Goal: Task Accomplishment & Management: Manage account settings

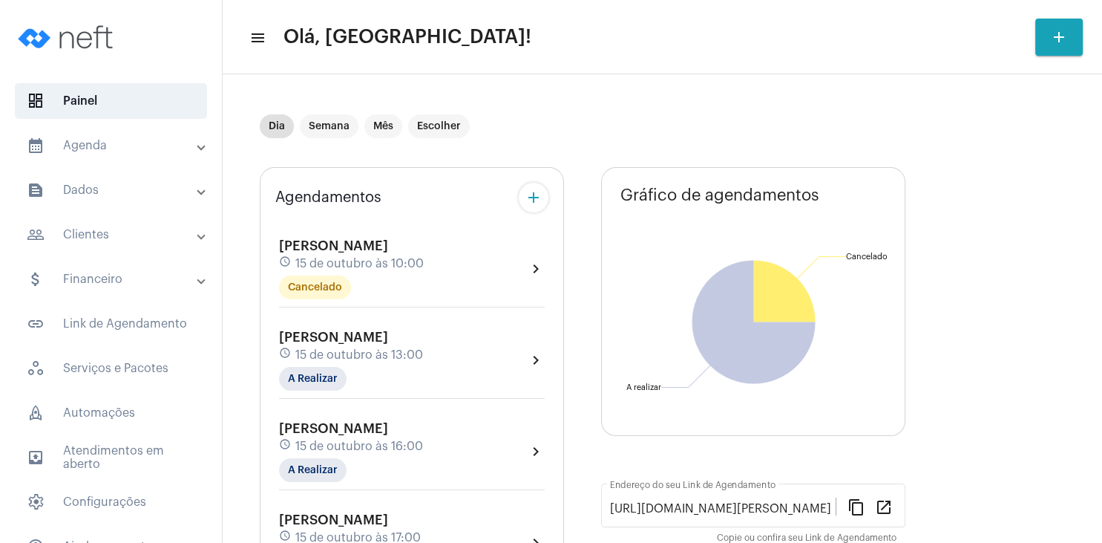
click at [94, 241] on mat-panel-title "people_outline Clientes" at bounding box center [112, 235] width 171 height 18
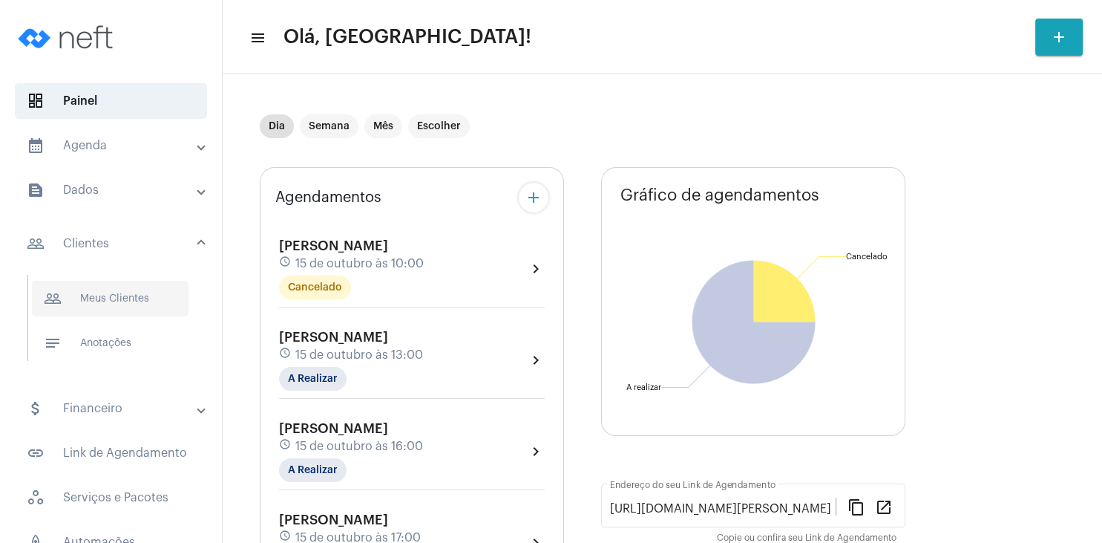
click at [104, 289] on span "people_outline Meus Clientes" at bounding box center [110, 299] width 157 height 36
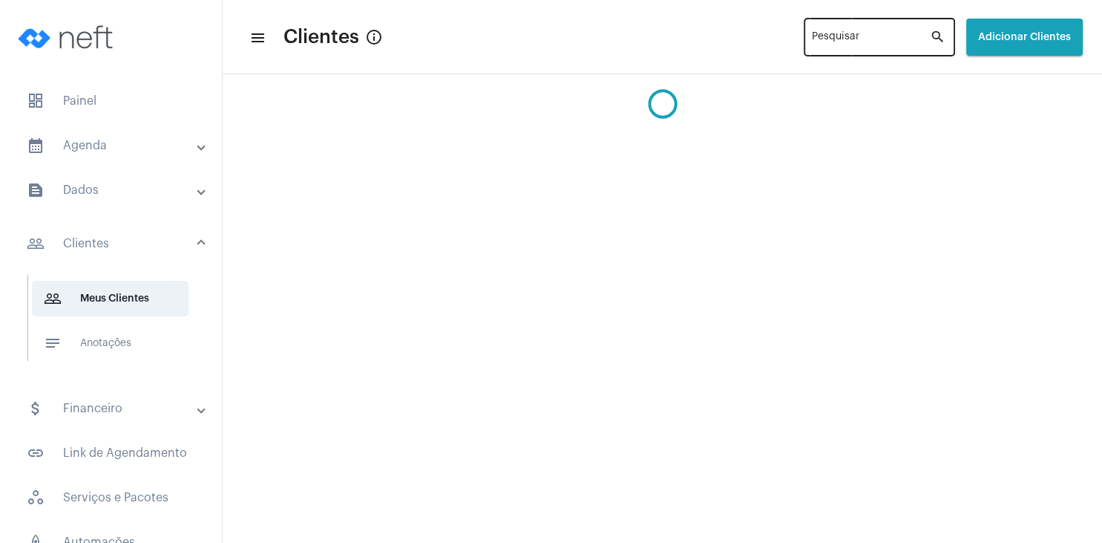
click at [812, 42] on input "Pesquisar" at bounding box center [871, 40] width 118 height 12
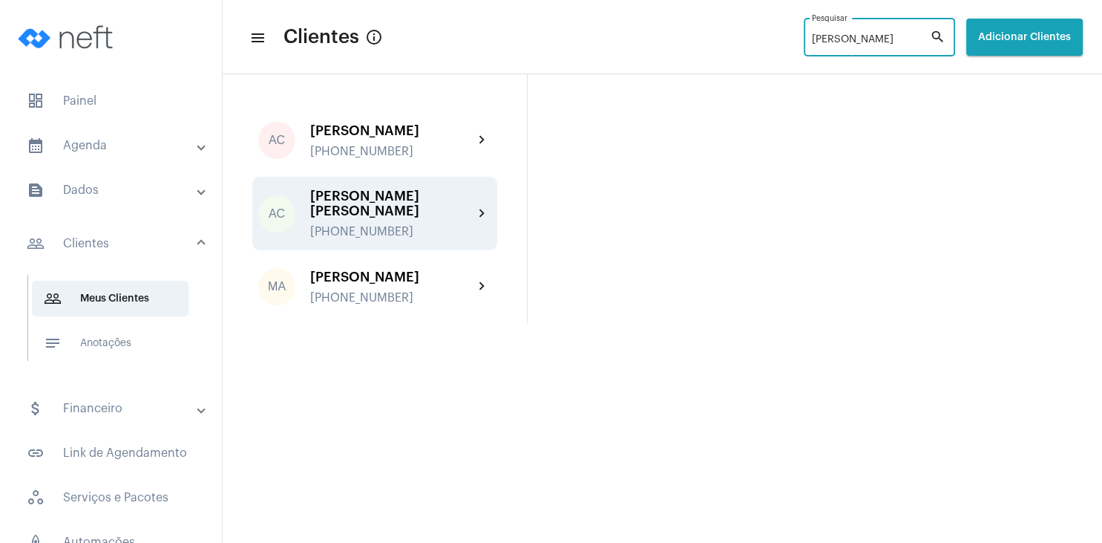
type input "amanda"
click at [376, 224] on div "Amanda Cristina Mello de Linhares +5549988190599" at bounding box center [391, 214] width 163 height 50
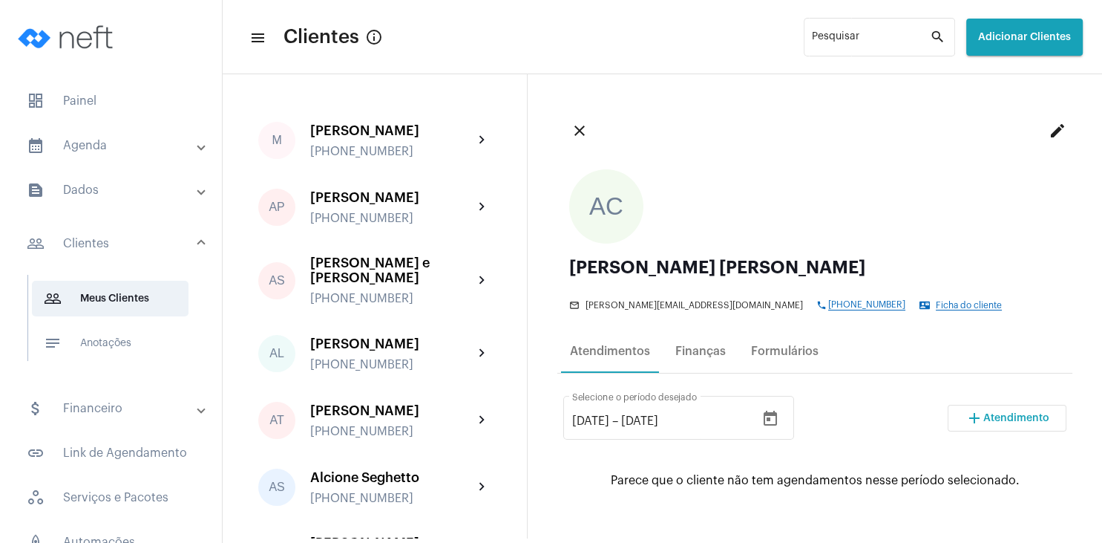
scroll to position [71, 0]
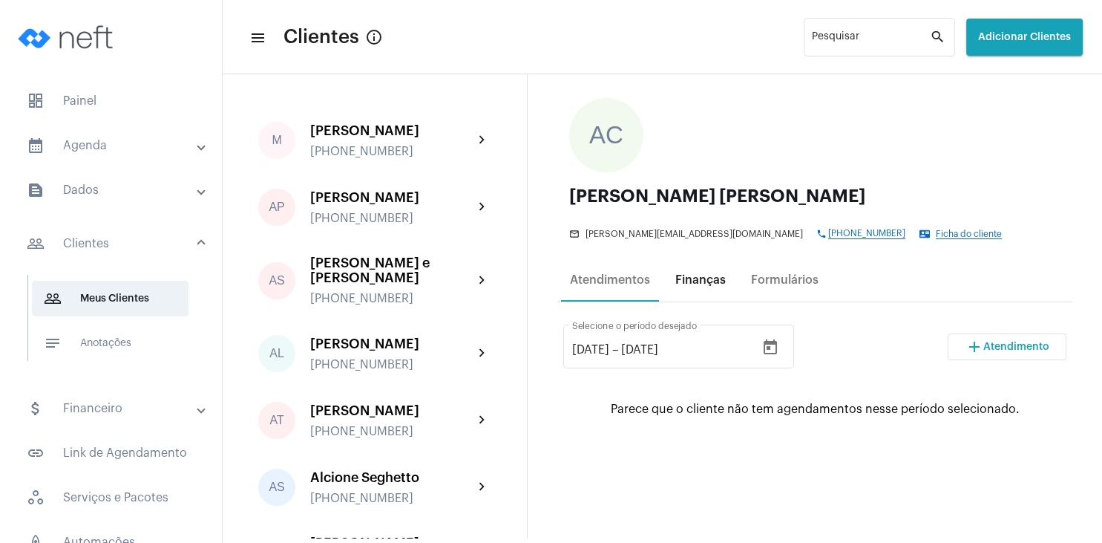
click at [699, 288] on div "Finanças" at bounding box center [700, 280] width 68 height 36
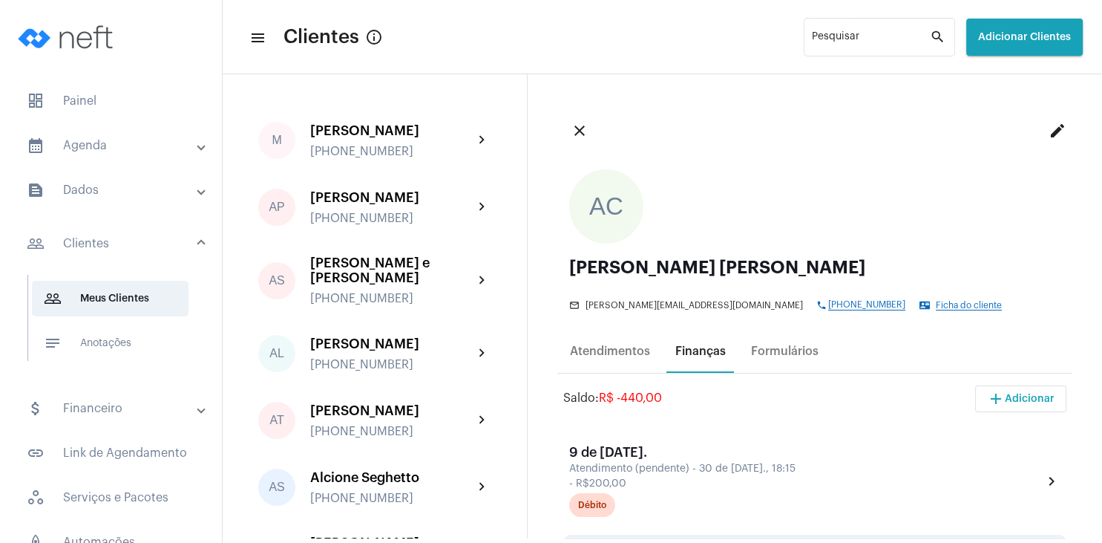
scroll to position [0, 0]
click at [88, 105] on span "dashboard Painel" at bounding box center [111, 101] width 192 height 36
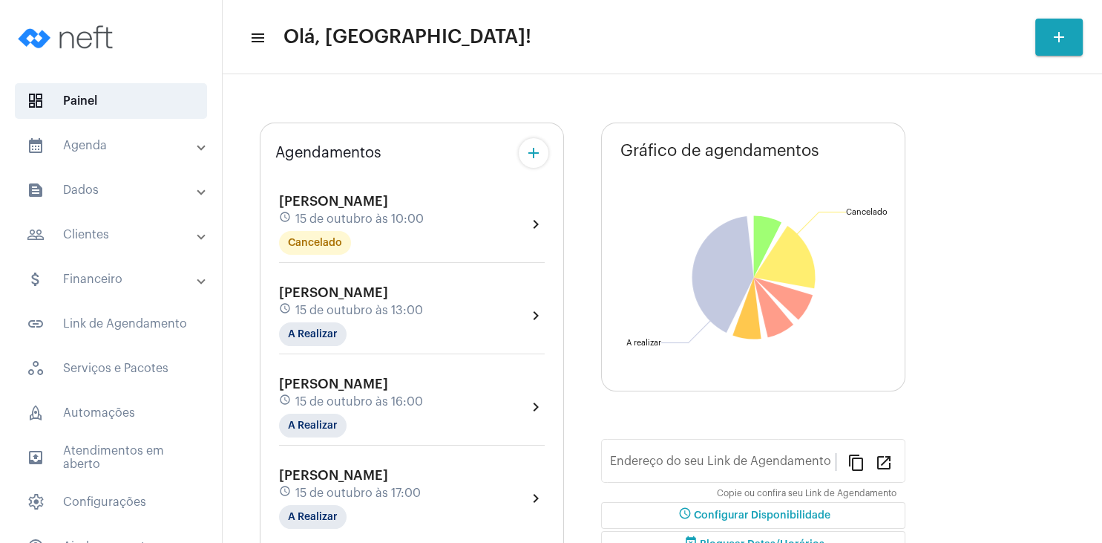
type input "[URL][DOMAIN_NAME][PERSON_NAME]"
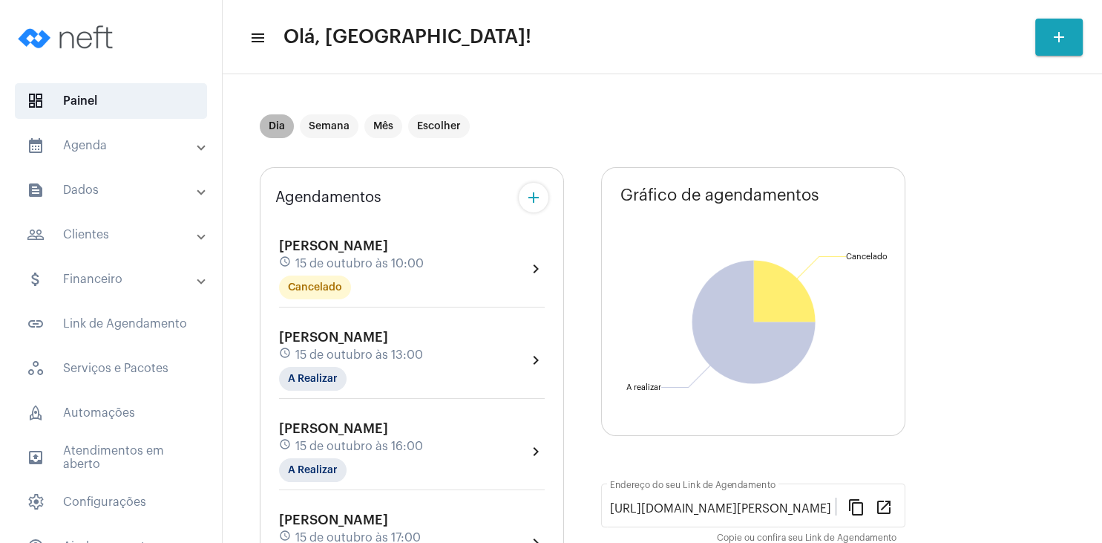
click at [358, 129] on div "Dia Semana Mês Escolher" at bounding box center [365, 126] width 216 height 30
click at [328, 129] on mat-chip "Semana" at bounding box center [329, 126] width 59 height 24
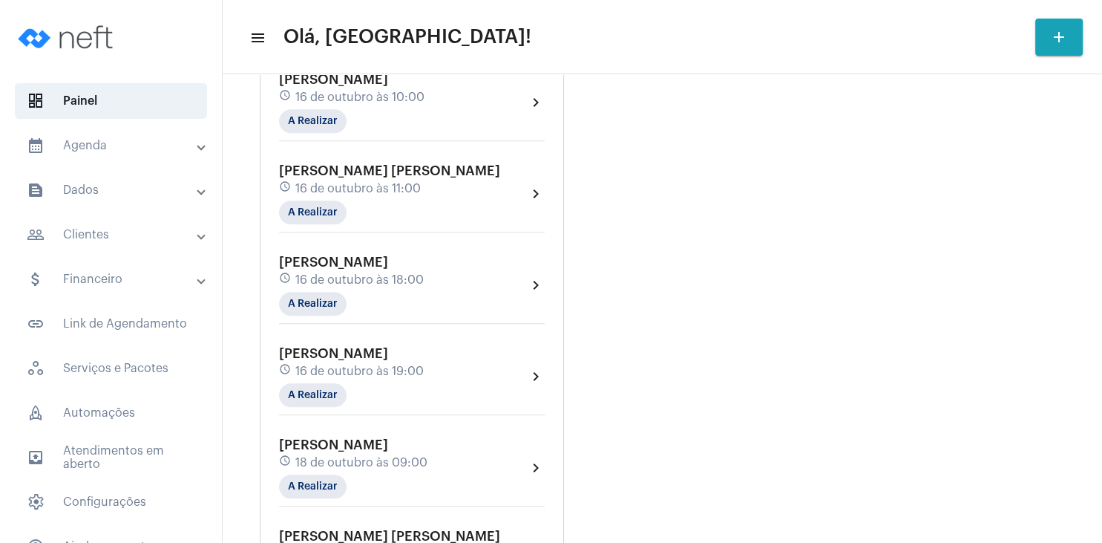
scroll to position [1282, 0]
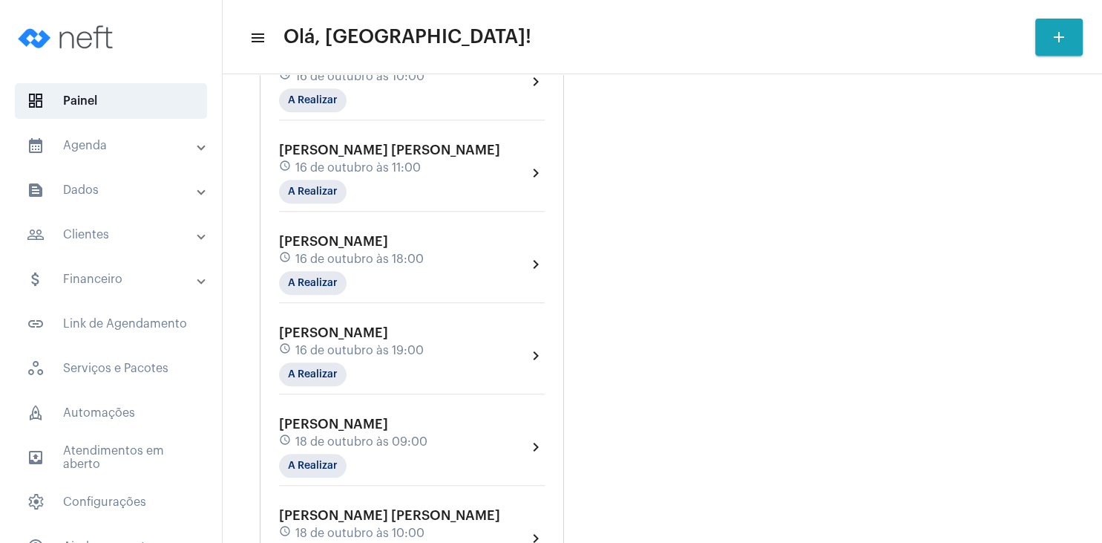
click at [124, 237] on mat-panel-title "people_outline Clientes" at bounding box center [112, 235] width 171 height 18
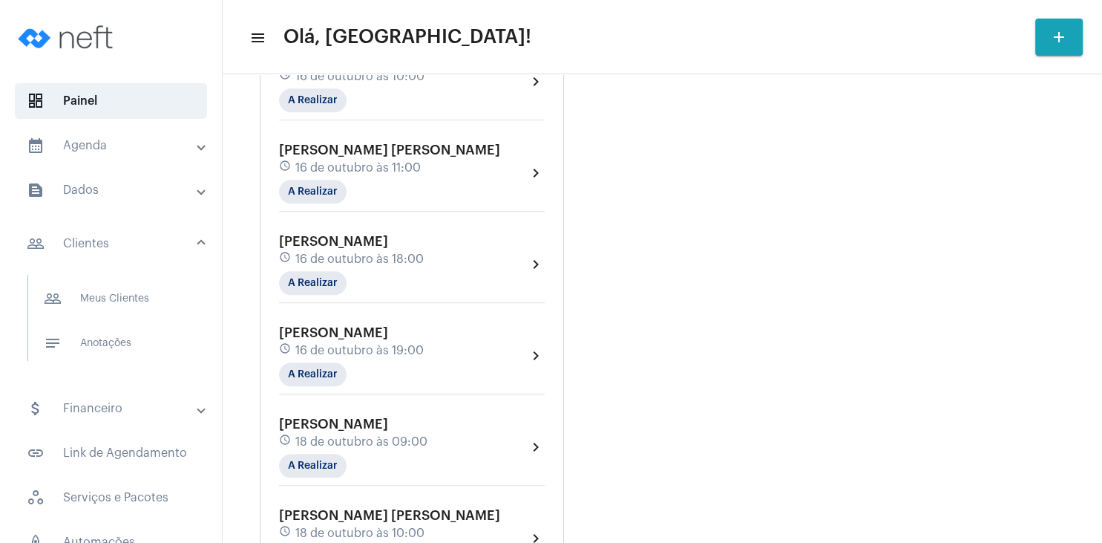
click at [118, 196] on mat-panel-title "text_snippet_outlined Dados" at bounding box center [112, 190] width 171 height 18
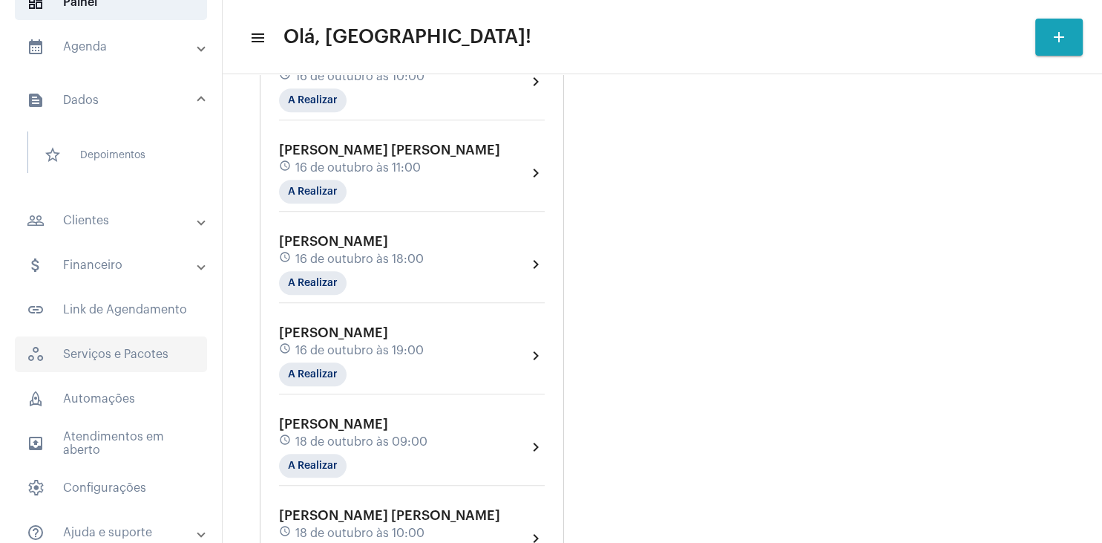
scroll to position [160, 0]
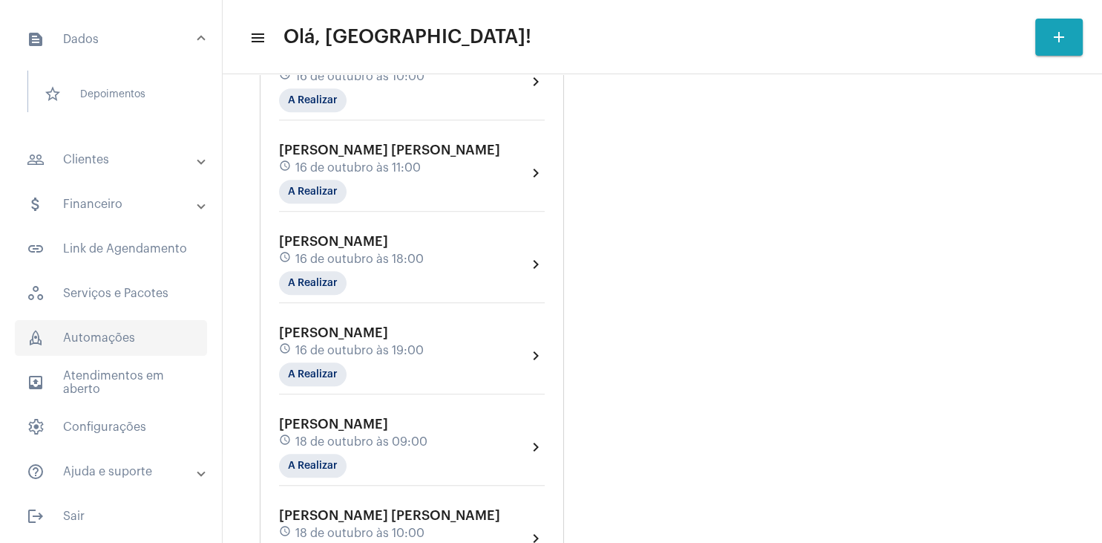
click at [123, 340] on span "rocket_outlined Automações" at bounding box center [111, 338] width 192 height 36
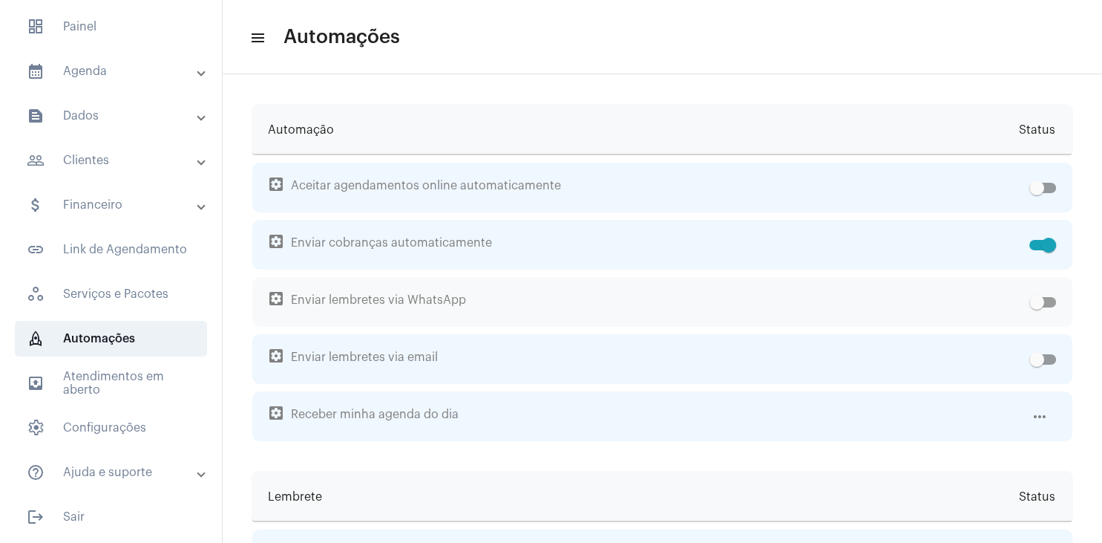
click at [1052, 303] on span at bounding box center [1042, 302] width 27 height 10
click at [1037, 307] on input "checkbox" at bounding box center [1036, 307] width 1 height 1
checkbox input "true"
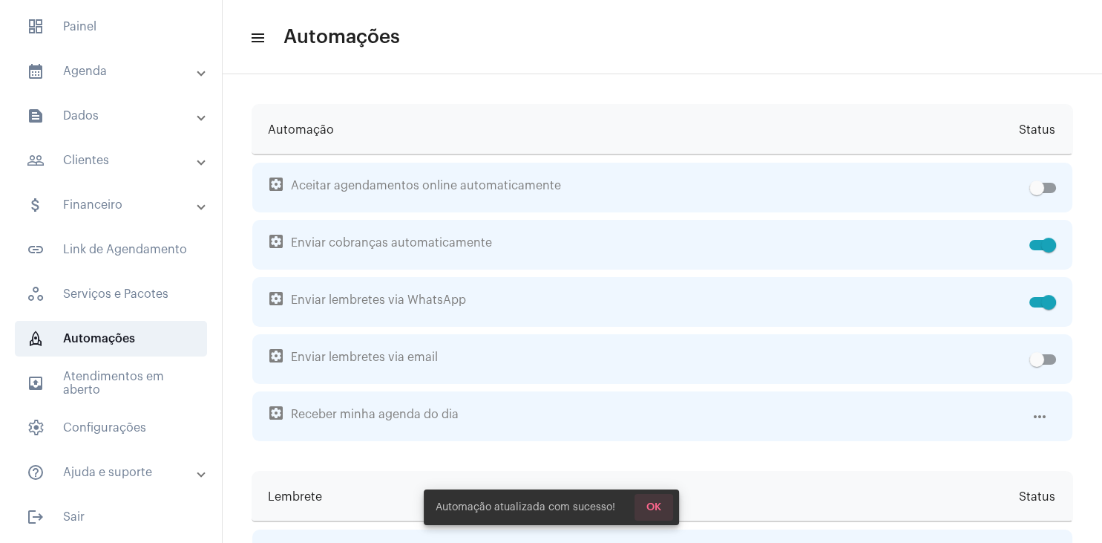
click at [652, 511] on span "OK" at bounding box center [653, 507] width 15 height 10
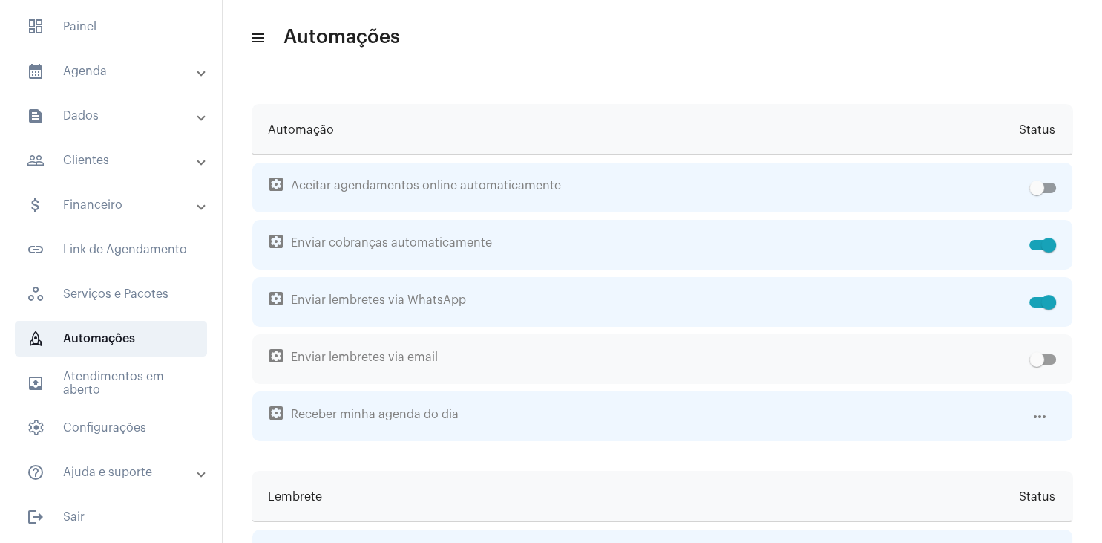
click at [1050, 359] on span at bounding box center [1042, 359] width 27 height 10
click at [1037, 364] on input "checkbox" at bounding box center [1036, 364] width 1 height 1
checkbox input "true"
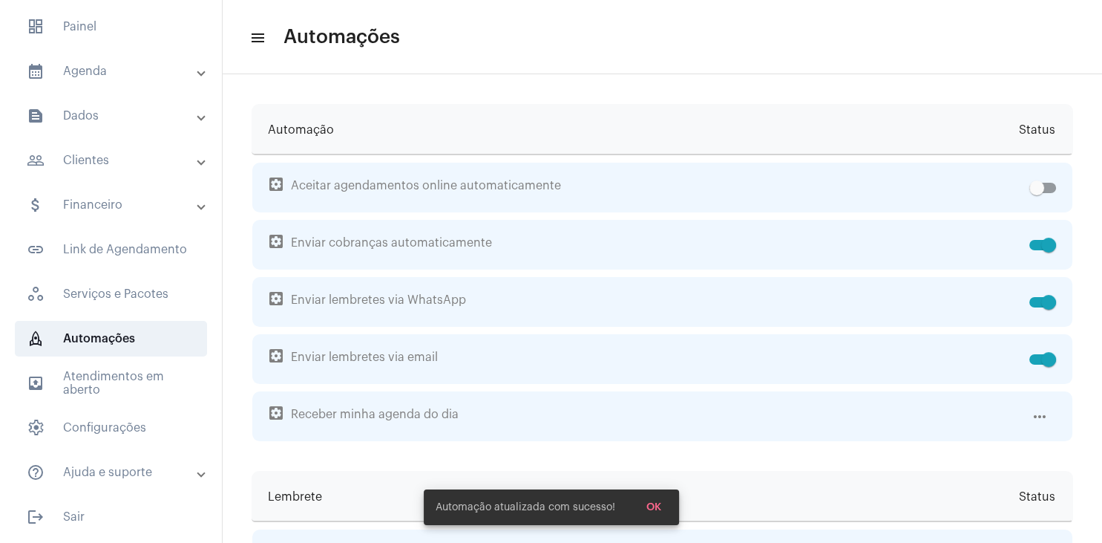
click at [655, 502] on span "OK" at bounding box center [653, 507] width 15 height 10
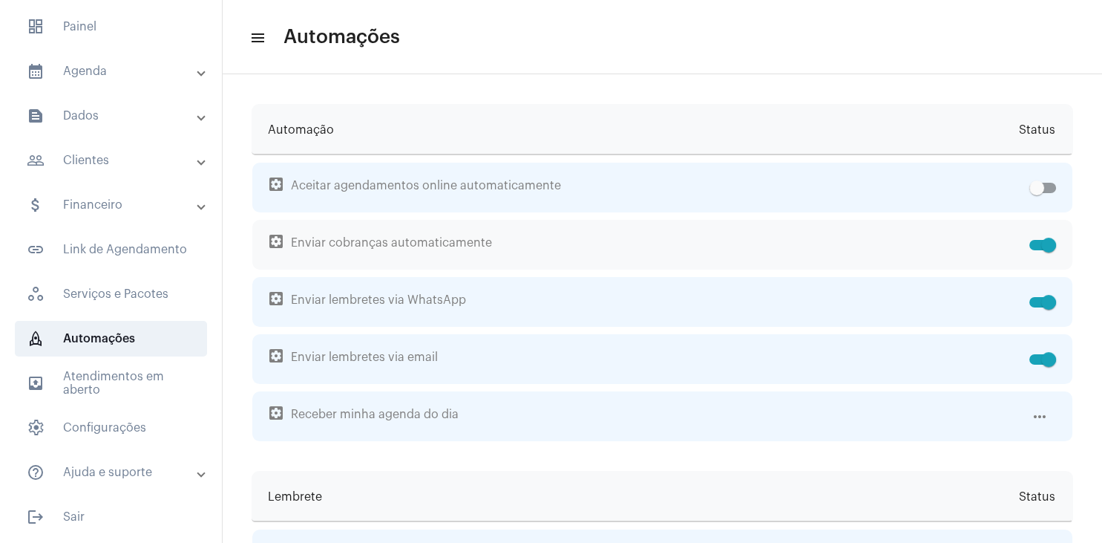
click at [1049, 243] on span at bounding box center [1048, 244] width 15 height 15
click at [1037, 250] on input "checkbox" at bounding box center [1036, 250] width 1 height 1
checkbox input "false"
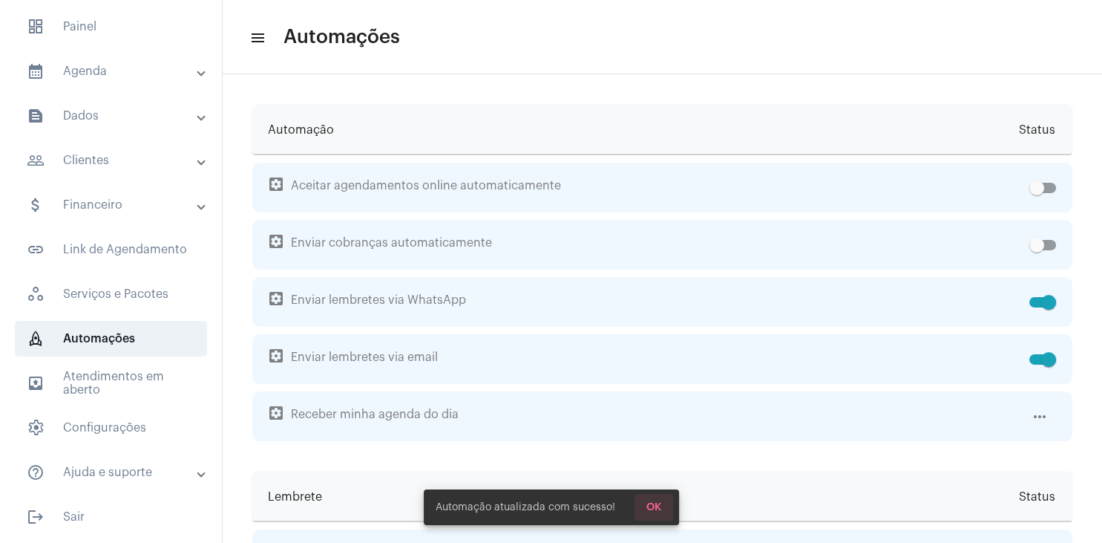
click at [652, 502] on span "OK" at bounding box center [653, 507] width 15 height 10
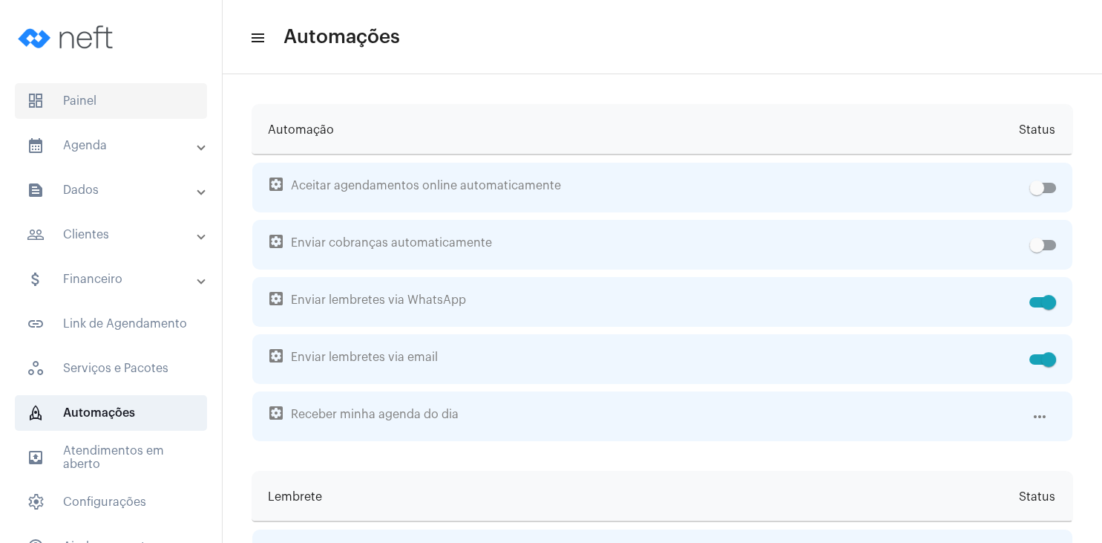
click at [108, 110] on span "dashboard Painel" at bounding box center [111, 101] width 192 height 36
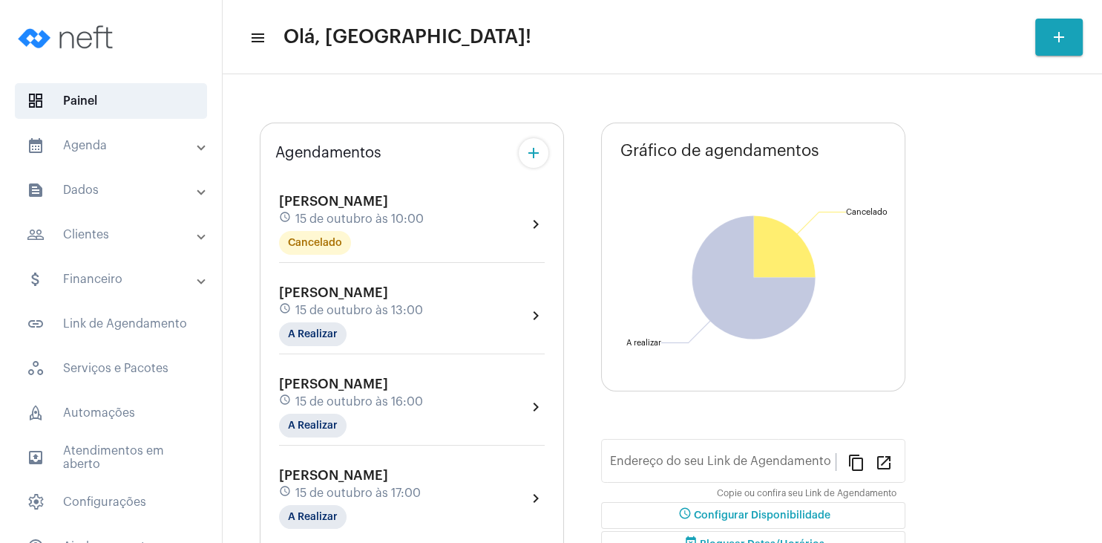
type input "[URL][DOMAIN_NAME][PERSON_NAME]"
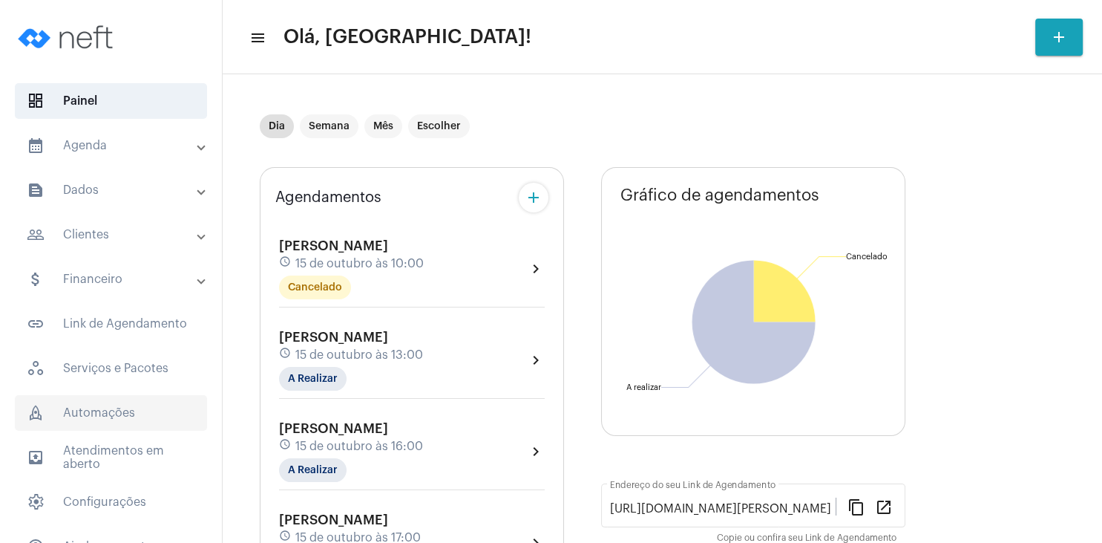
click at [111, 417] on span "rocket_outlined Automações" at bounding box center [111, 413] width 192 height 36
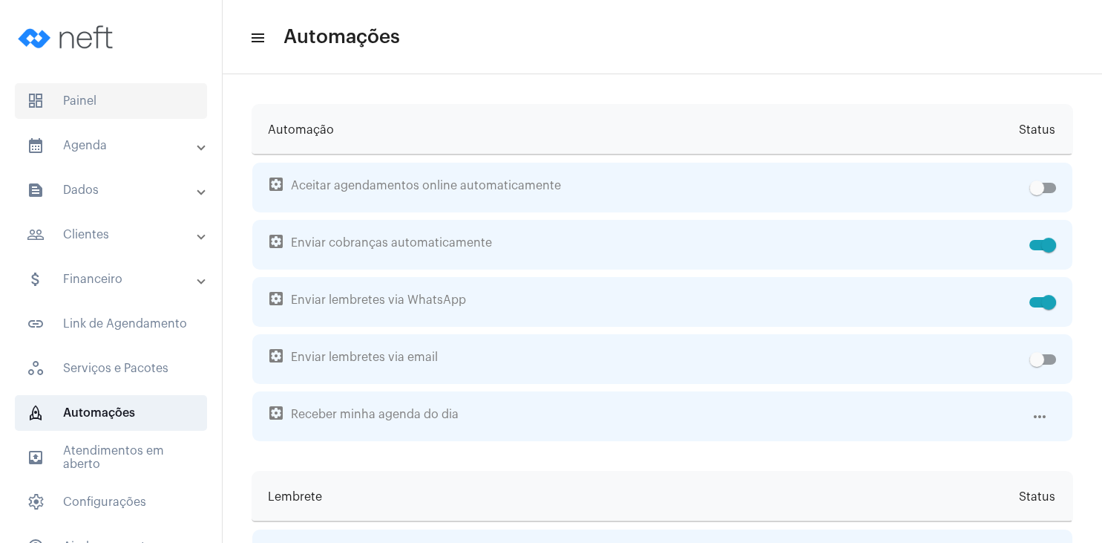
click at [99, 101] on span "dashboard Painel" at bounding box center [111, 101] width 192 height 36
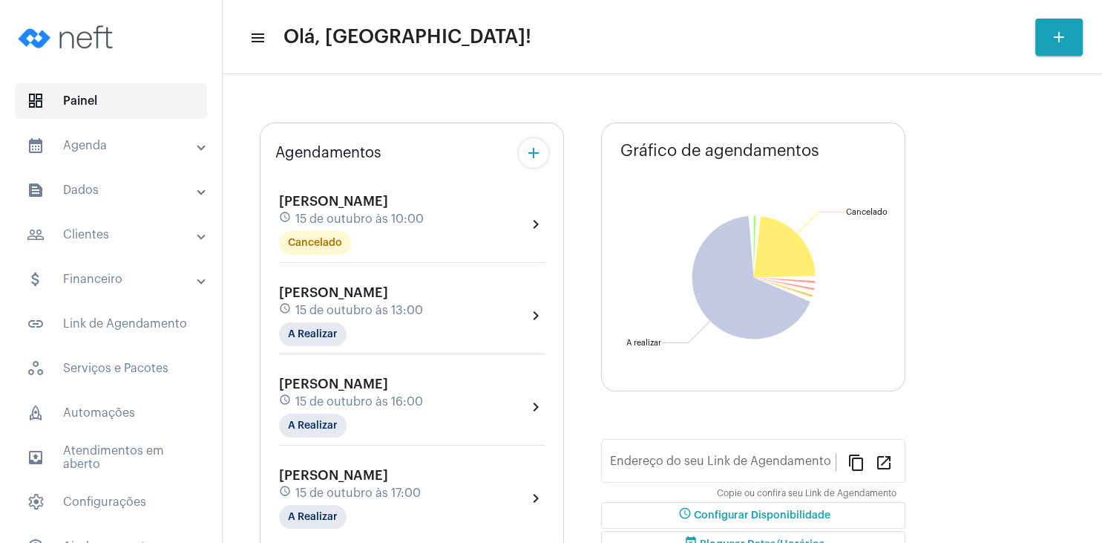
type input "[URL][DOMAIN_NAME][PERSON_NAME]"
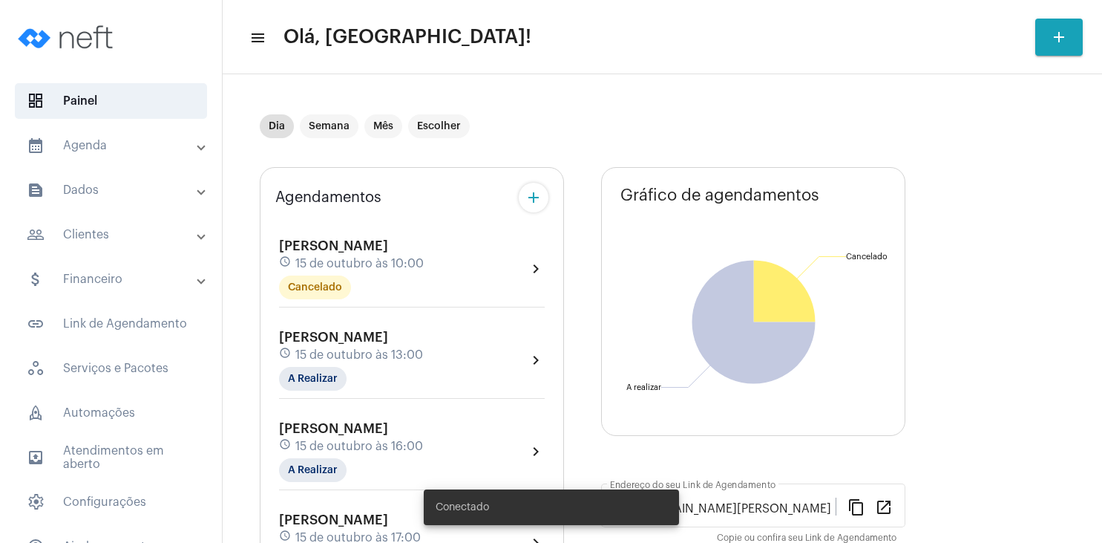
click at [82, 411] on span "rocket_outlined Automações" at bounding box center [111, 413] width 192 height 36
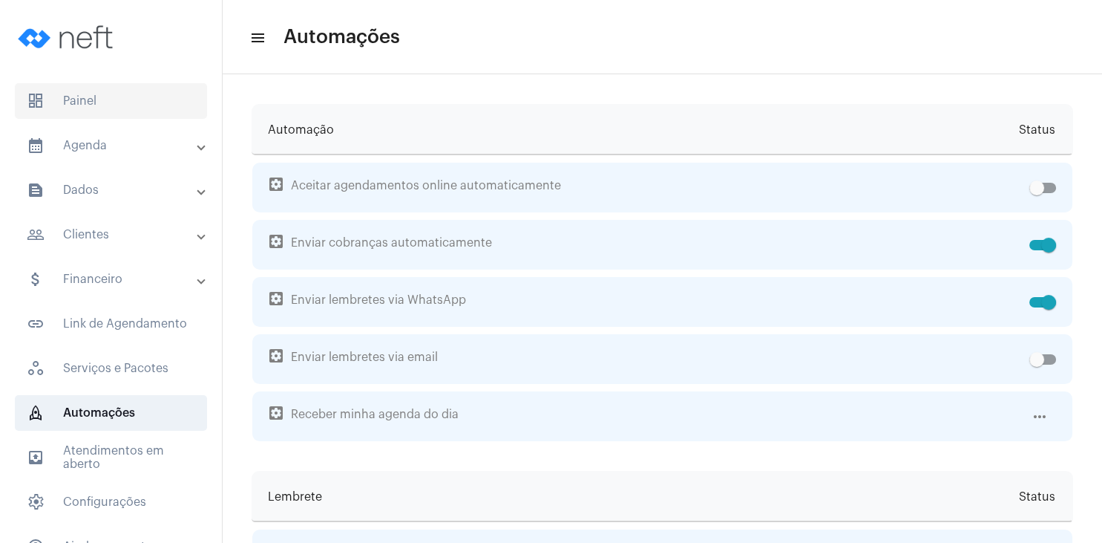
click at [56, 93] on span "dashboard Painel" at bounding box center [111, 101] width 192 height 36
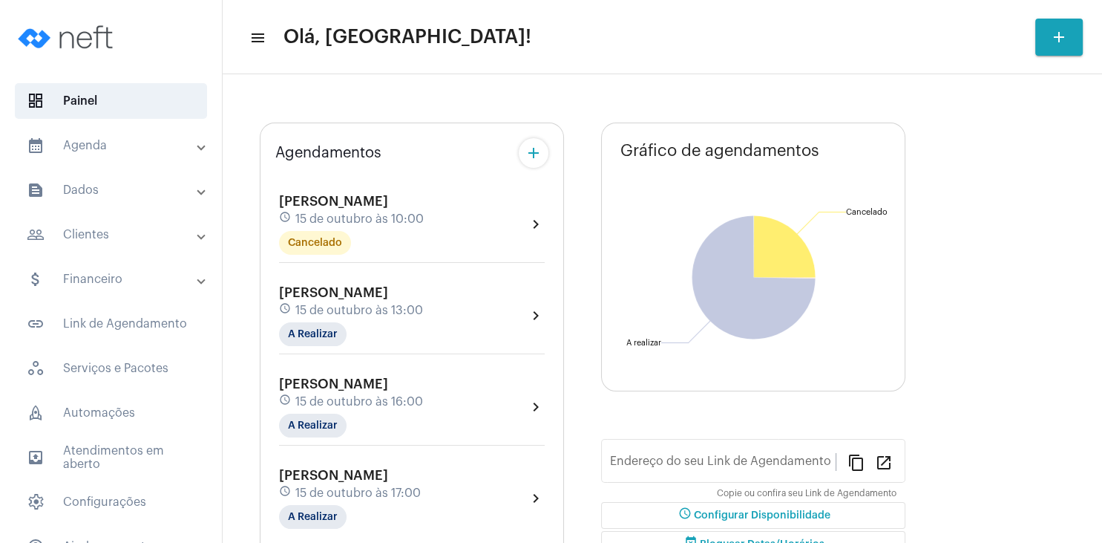
type input "[URL][DOMAIN_NAME][PERSON_NAME]"
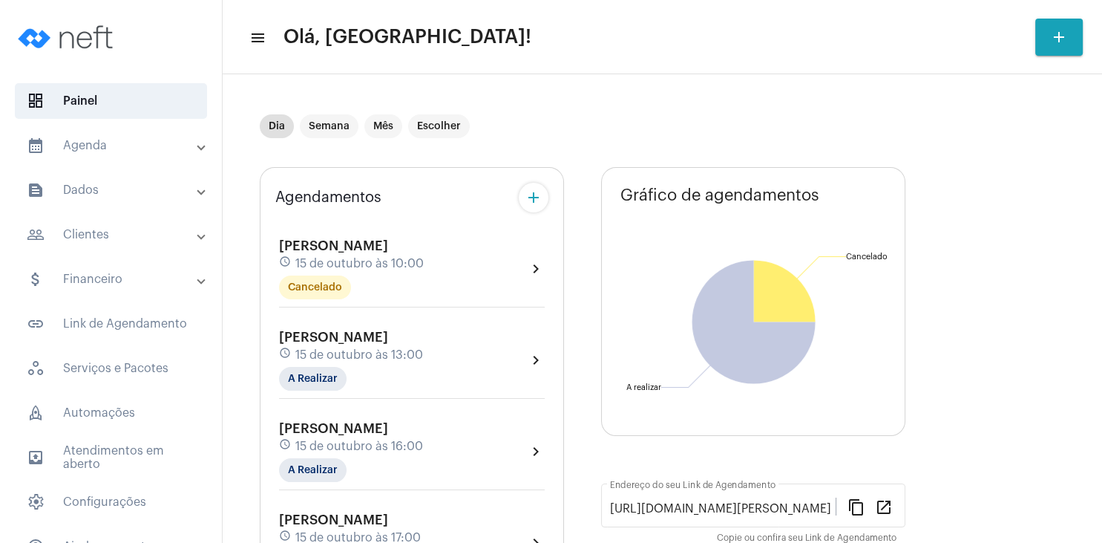
click at [326, 354] on span "15 de outubro às 13:00" at bounding box center [359, 354] width 128 height 13
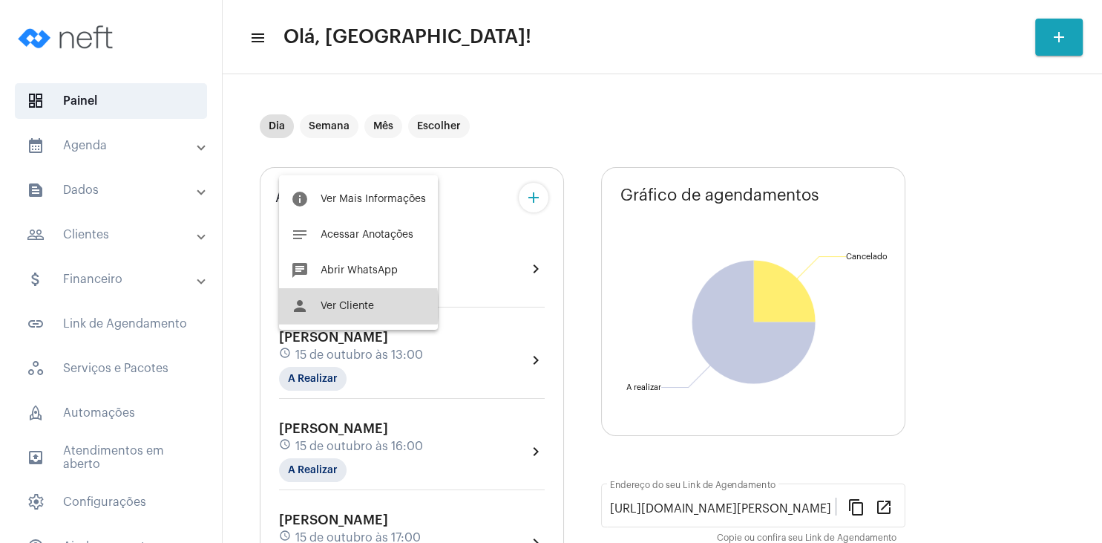
click at [358, 307] on span "Ver Cliente" at bounding box center [347, 306] width 53 height 10
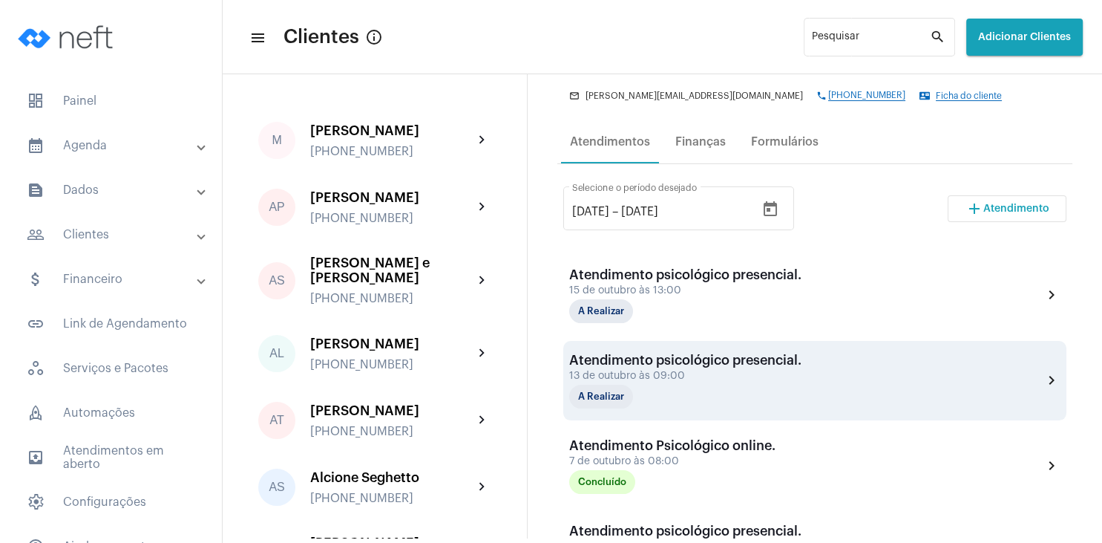
scroll to position [214, 0]
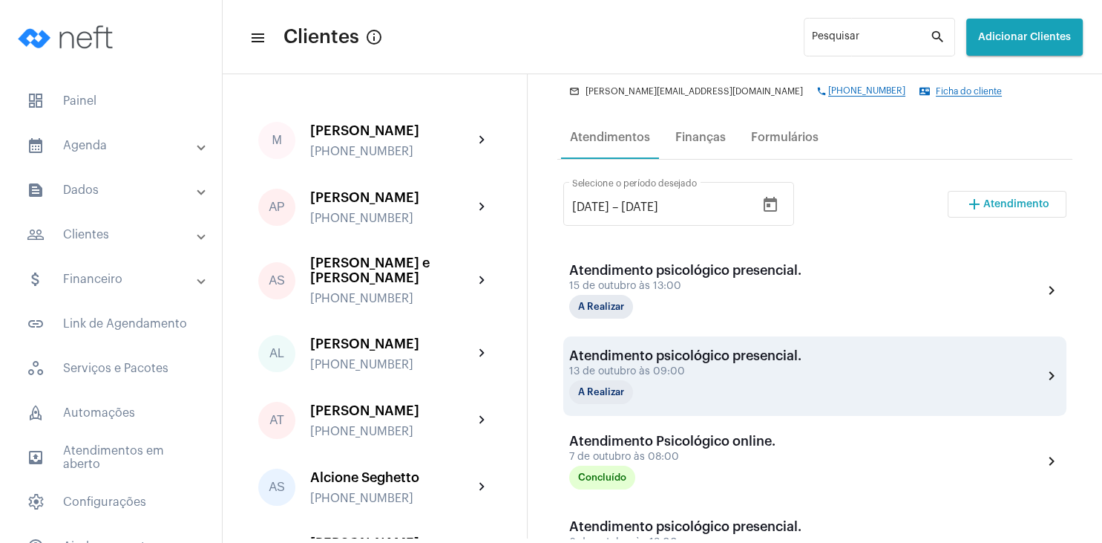
click at [711, 372] on div "13 de outubro às 09:00" at bounding box center [685, 371] width 232 height 11
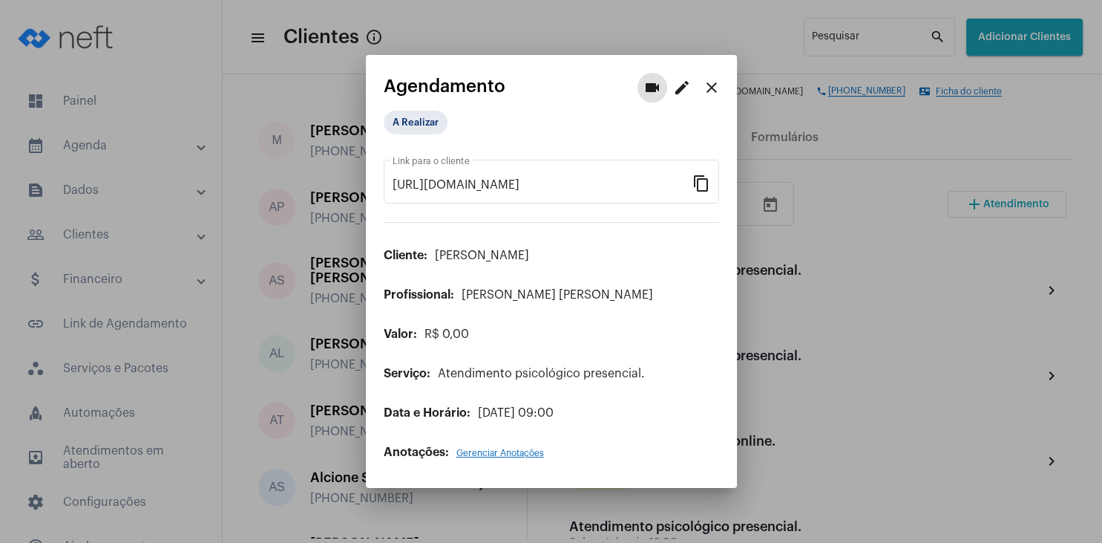
click at [682, 85] on mat-icon "edit" at bounding box center [682, 88] width 18 height 18
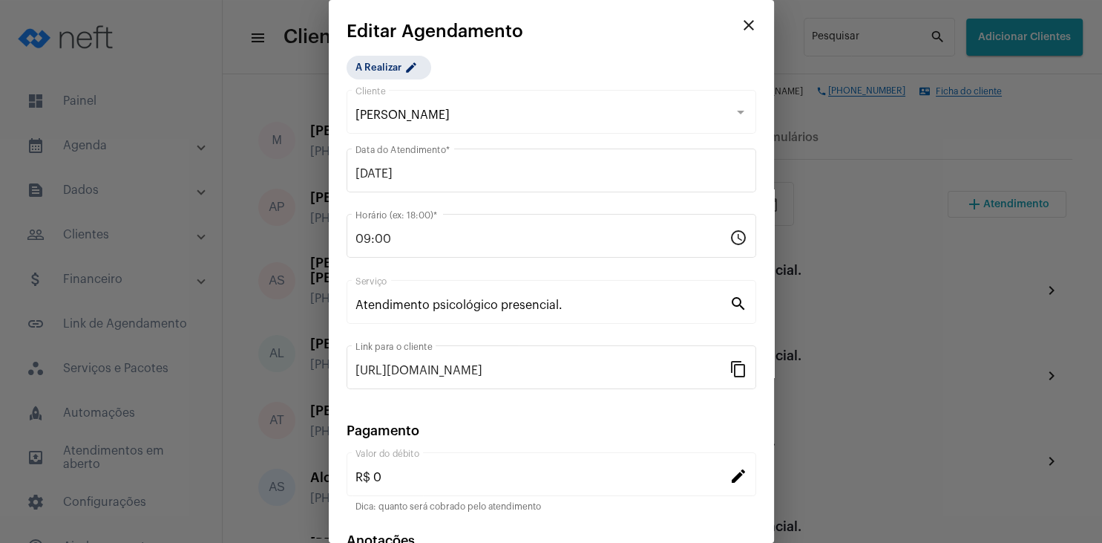
scroll to position [96, 0]
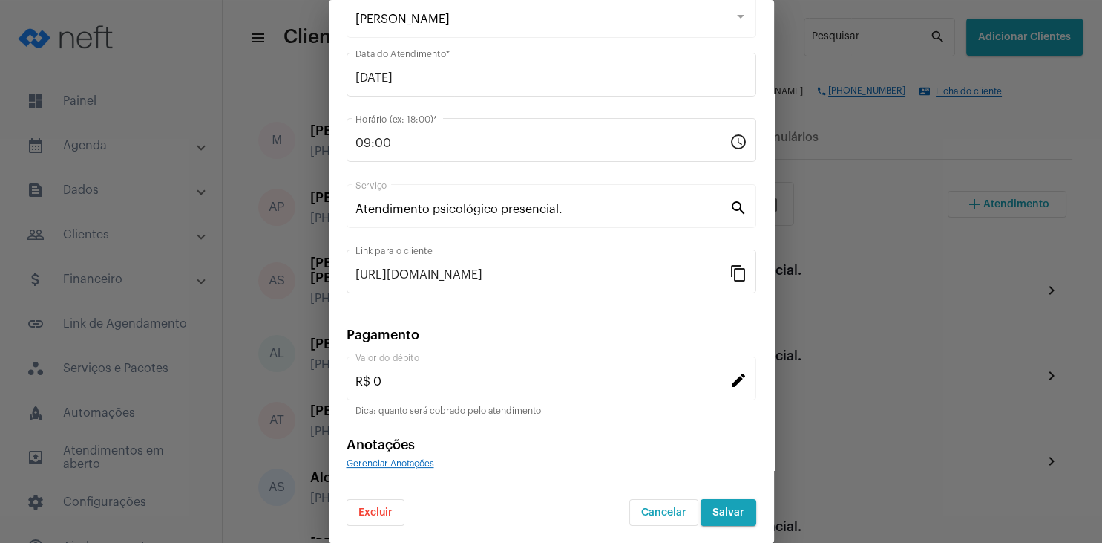
click at [384, 517] on button "Excluir" at bounding box center [376, 512] width 58 height 27
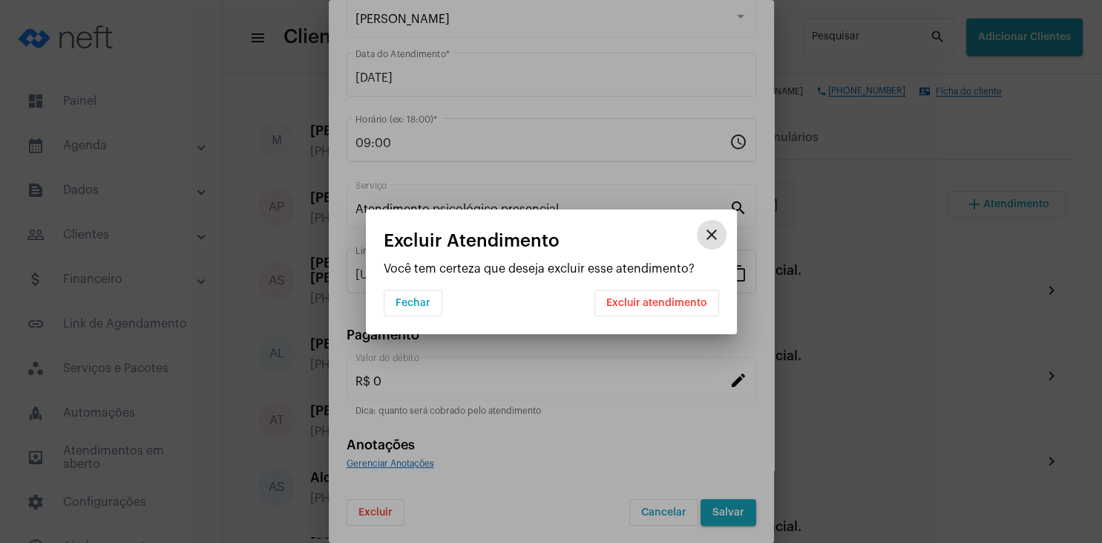
click at [670, 301] on span "Excluir atendimento" at bounding box center [656, 303] width 101 height 10
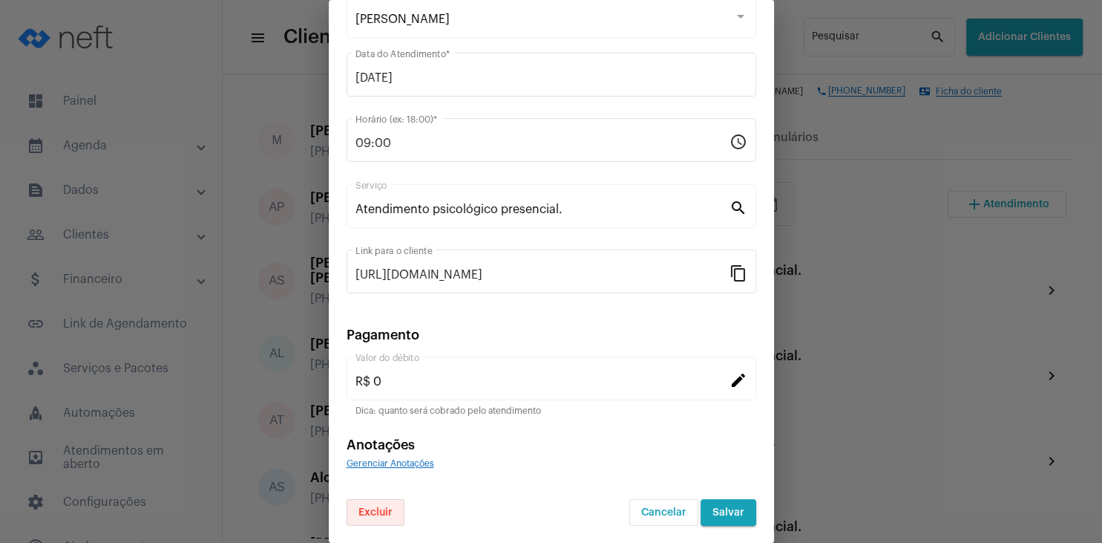
click at [384, 512] on span "Excluir" at bounding box center [375, 512] width 34 height 10
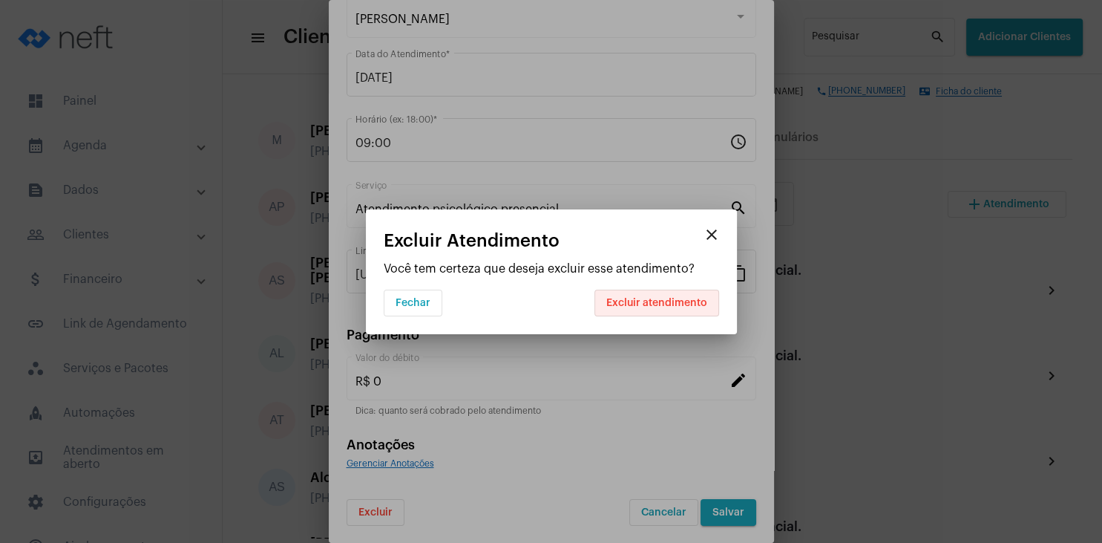
click at [660, 303] on span "Excluir atendimento" at bounding box center [656, 303] width 101 height 10
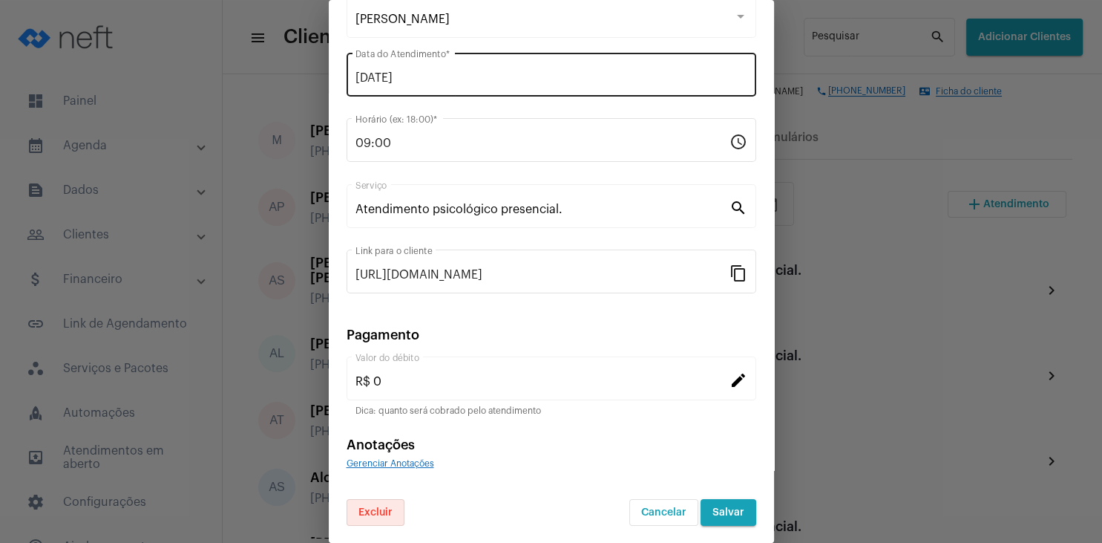
scroll to position [0, 0]
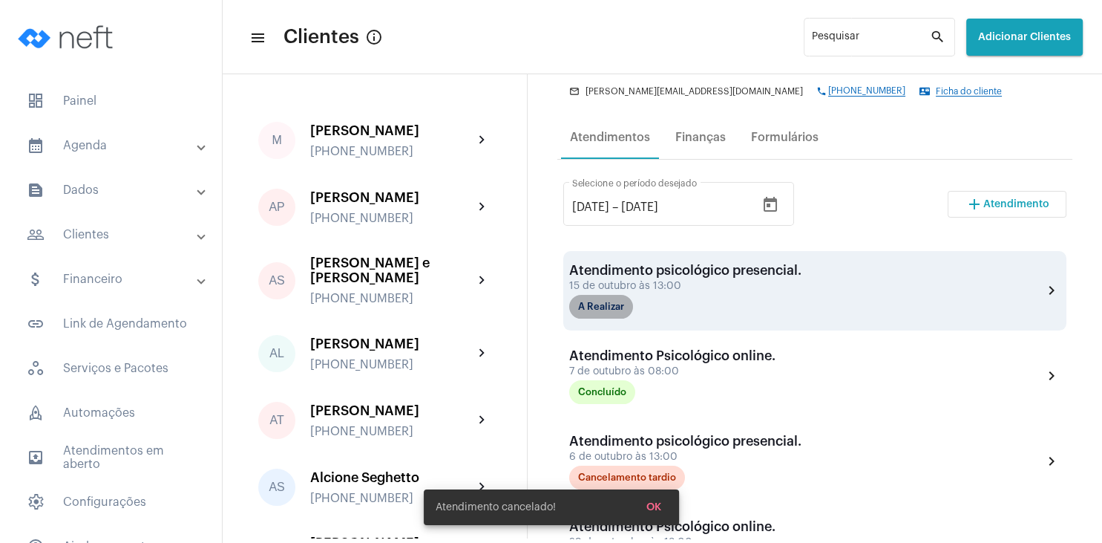
click at [617, 312] on mat-chip "A Realizar" at bounding box center [601, 307] width 64 height 24
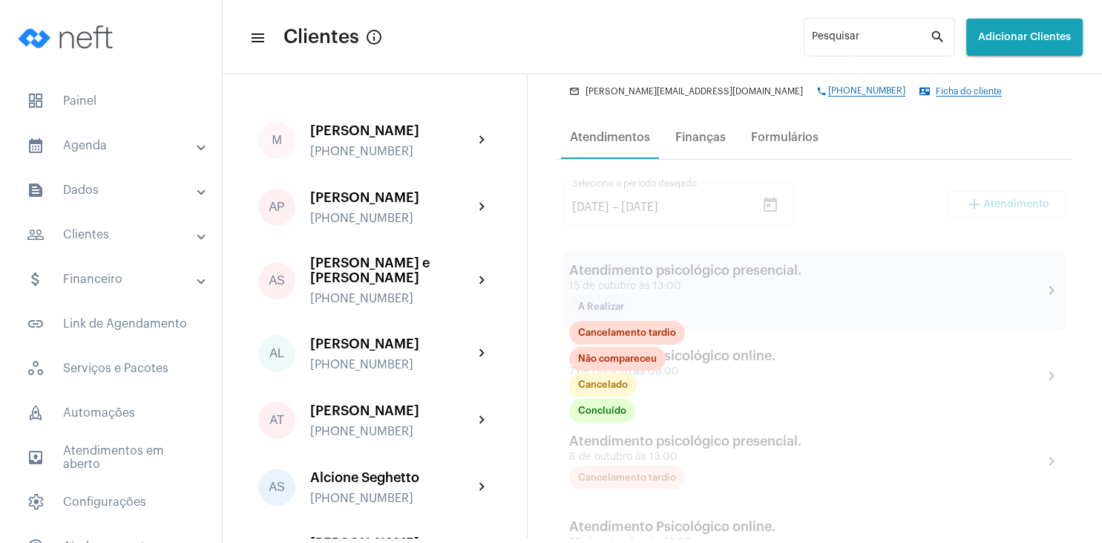
click at [678, 289] on div at bounding box center [814, 520] width 515 height 721
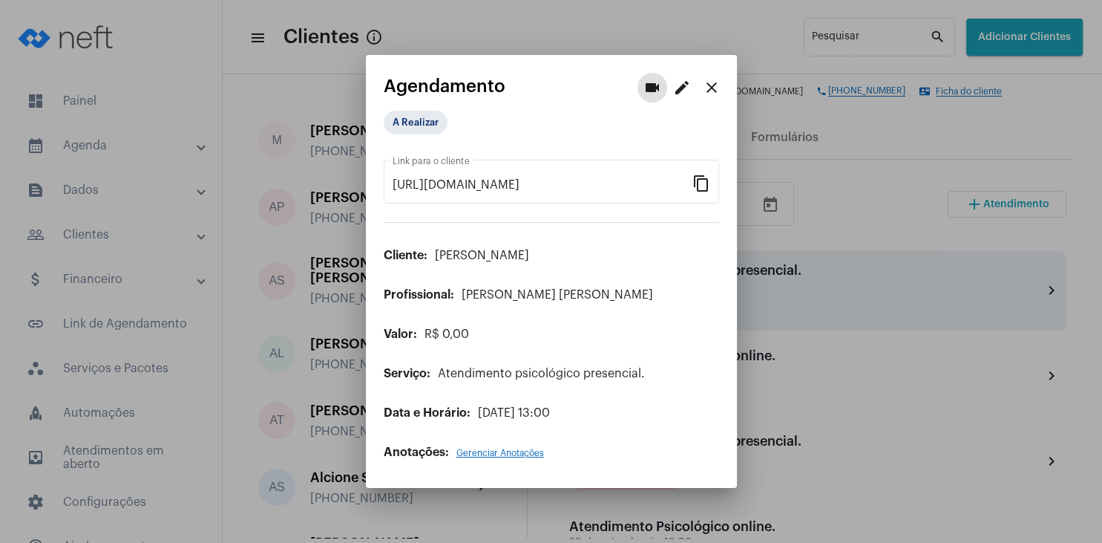
click at [678, 88] on mat-icon "edit" at bounding box center [682, 88] width 18 height 18
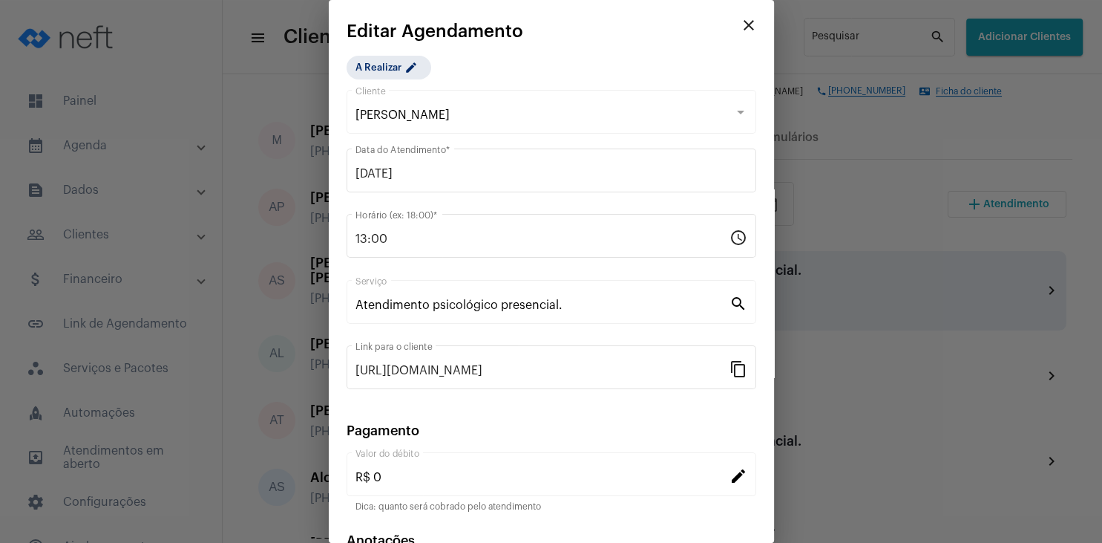
scroll to position [96, 0]
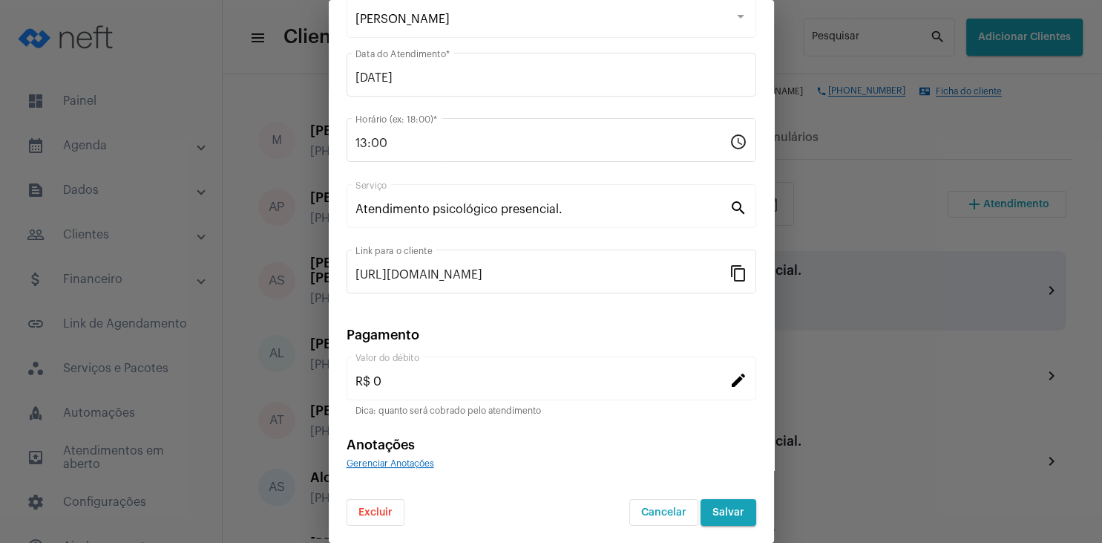
click at [386, 509] on span "Excluir" at bounding box center [375, 512] width 34 height 10
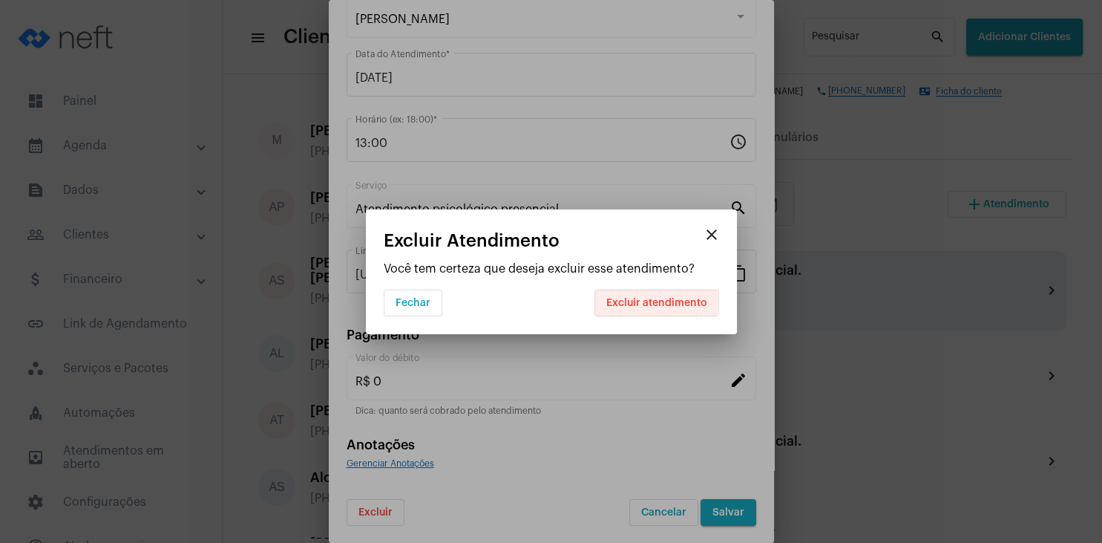
click at [646, 304] on span "Excluir atendimento" at bounding box center [656, 303] width 101 height 10
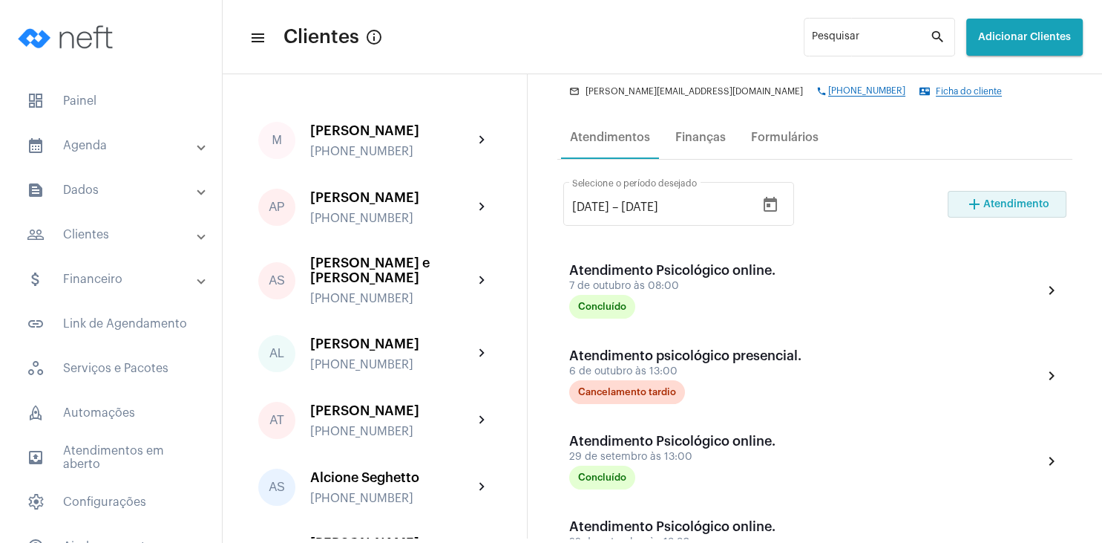
click at [979, 209] on mat-icon "add" at bounding box center [975, 204] width 18 height 18
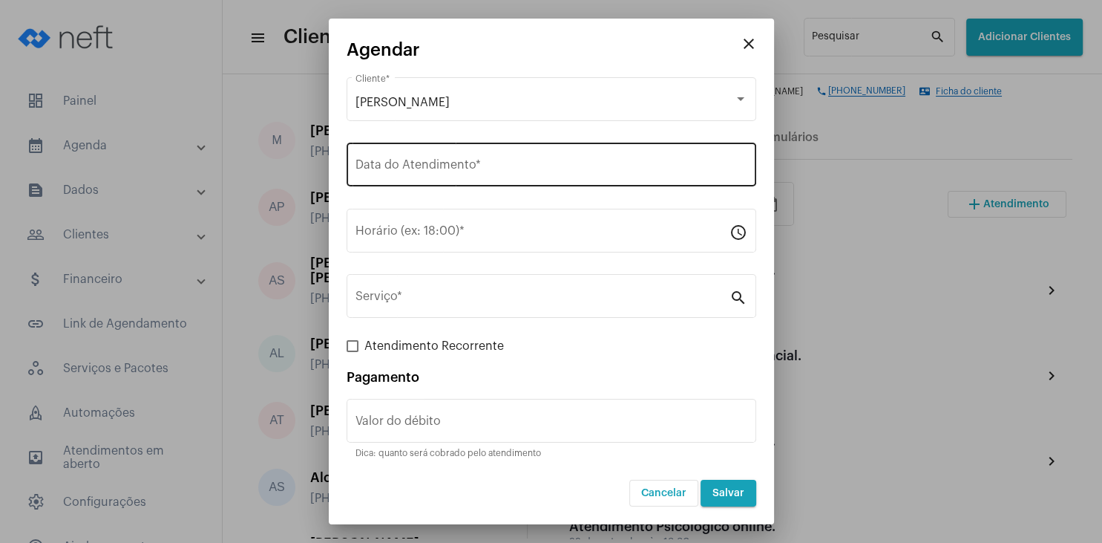
click at [464, 157] on div "Data do Atendimento *" at bounding box center [552, 163] width 392 height 47
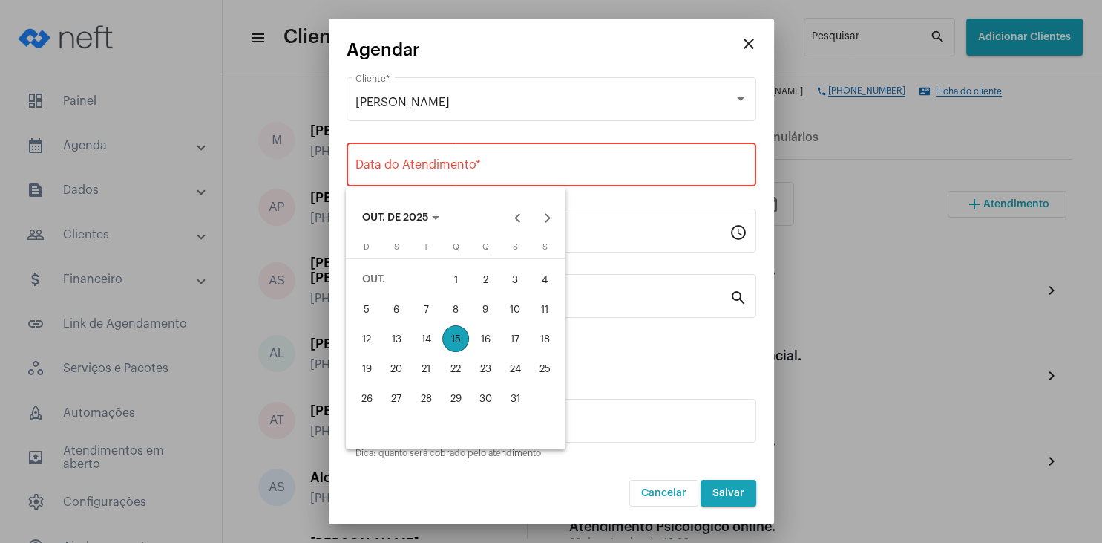
click at [487, 344] on div "16" at bounding box center [485, 338] width 27 height 27
type input "[DATE]"
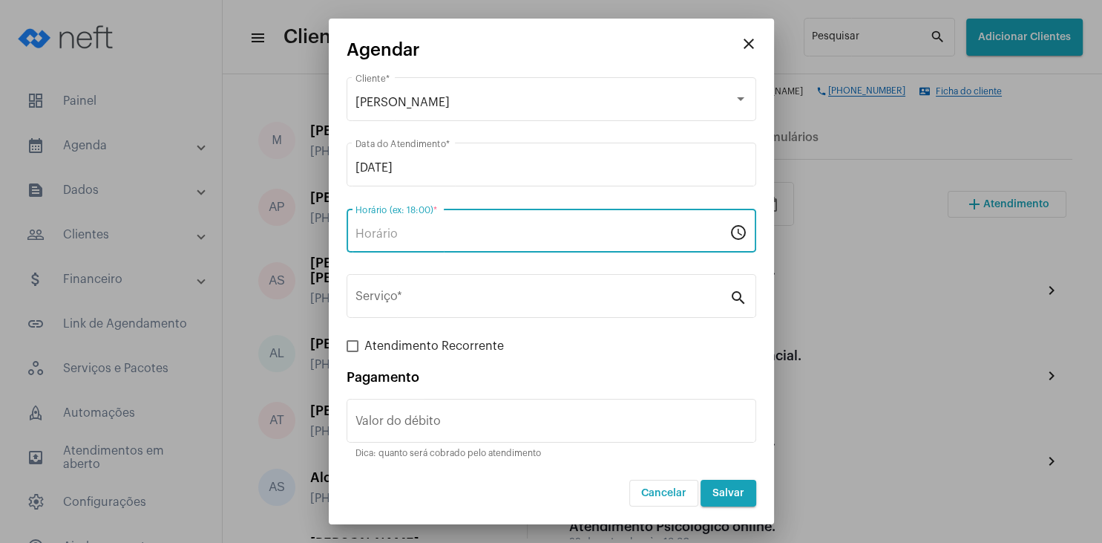
click at [410, 233] on input "Horário (ex: 18:00) *" at bounding box center [543, 233] width 374 height 13
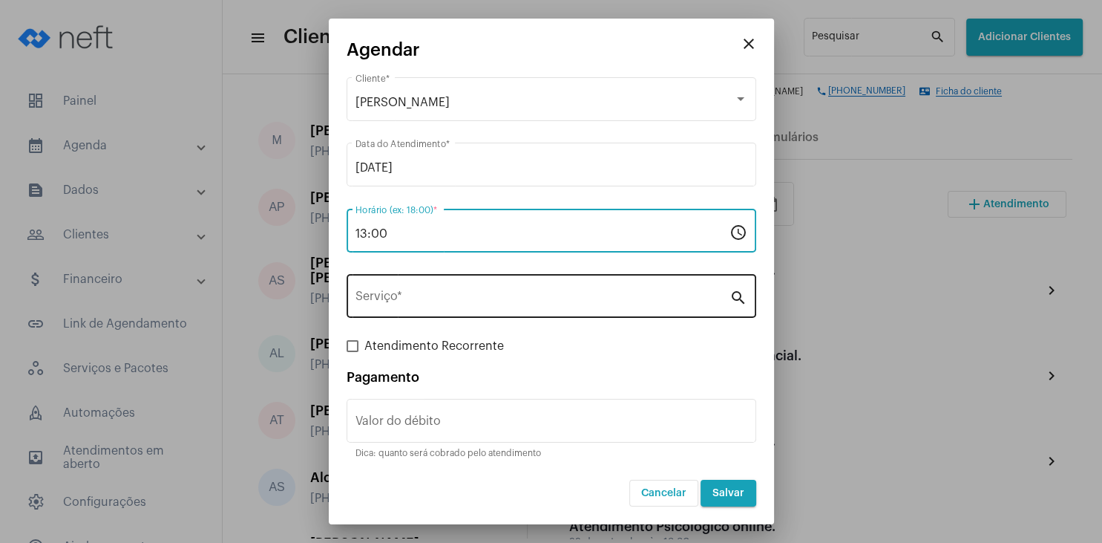
type input "13:00"
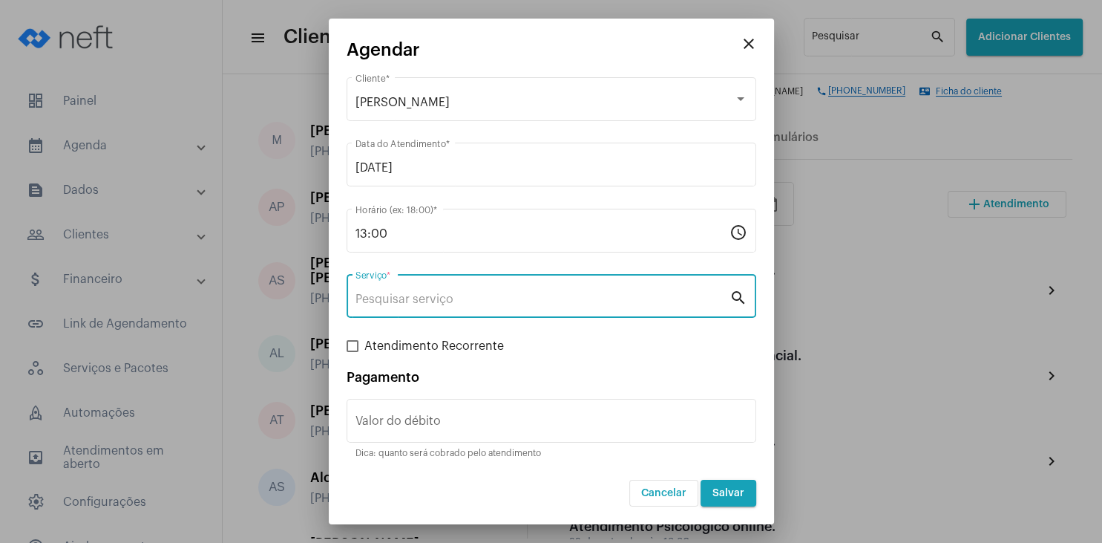
click at [415, 302] on input "Serviço *" at bounding box center [543, 298] width 374 height 13
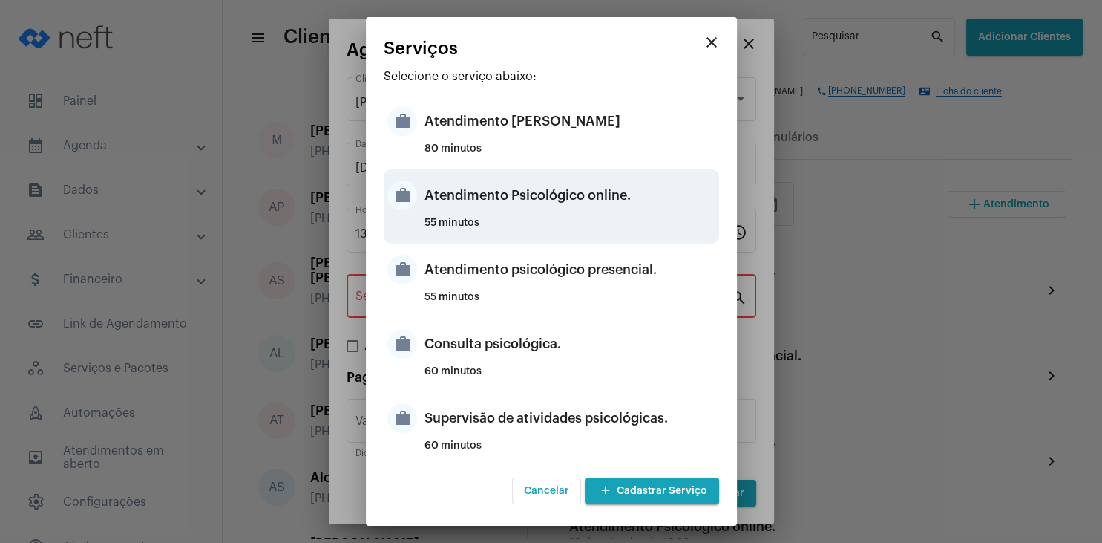
click at [600, 203] on div "Atendimento Psicológico online." at bounding box center [570, 195] width 291 height 45
type input "Atendimento Psicológico online."
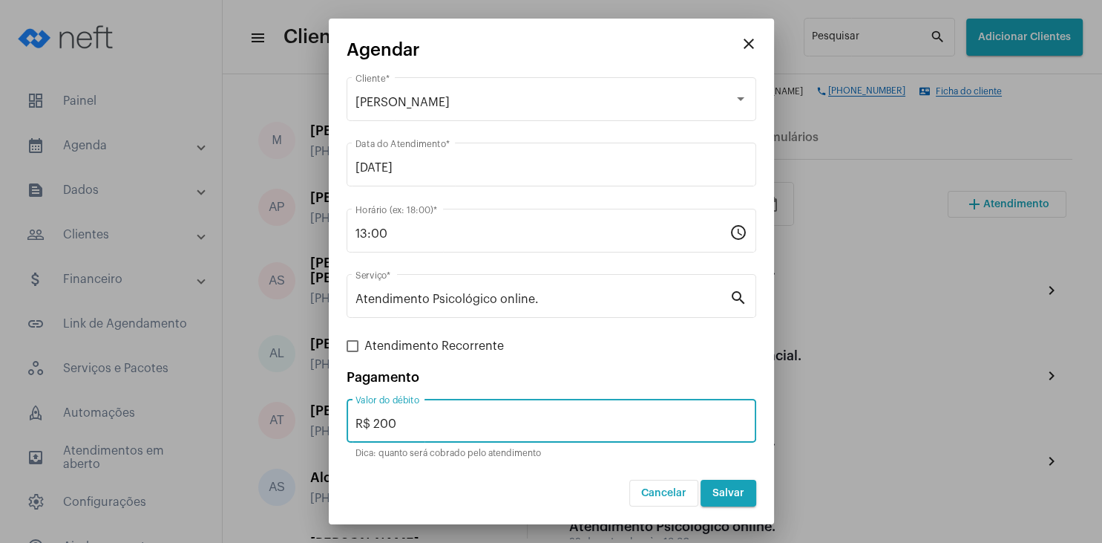
click at [414, 429] on input "R$ 200" at bounding box center [552, 423] width 392 height 13
type input "R$ 0"
click at [733, 492] on span "Salvar" at bounding box center [728, 493] width 32 height 10
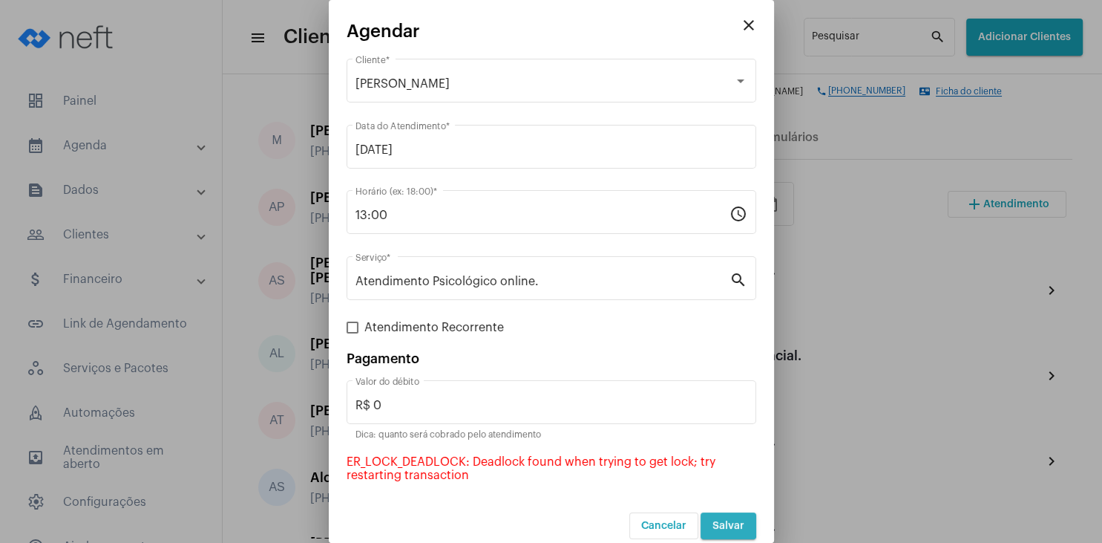
click at [721, 522] on span "Salvar" at bounding box center [728, 525] width 32 height 10
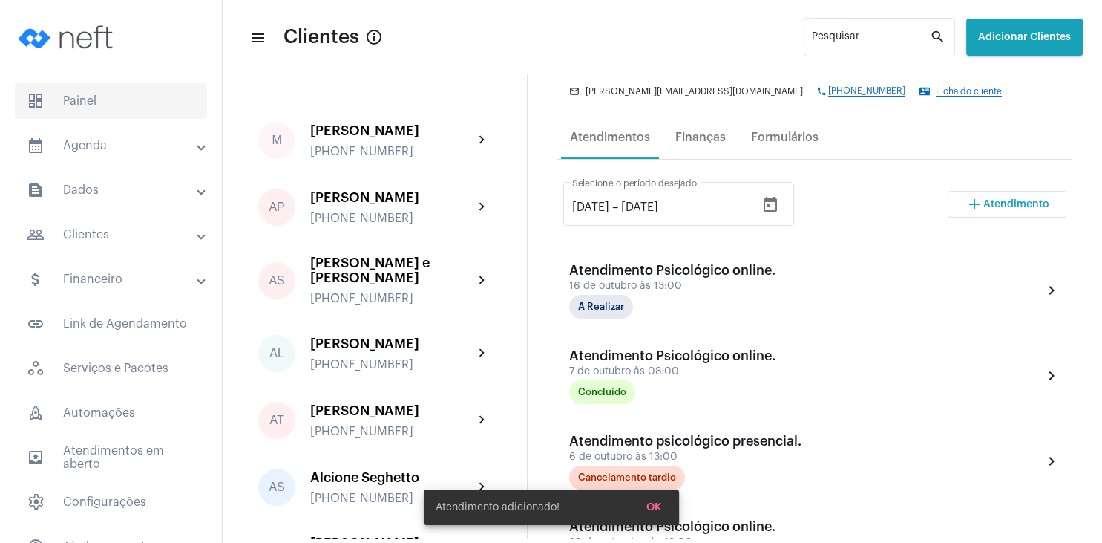
click at [73, 102] on span "dashboard Painel" at bounding box center [111, 101] width 192 height 36
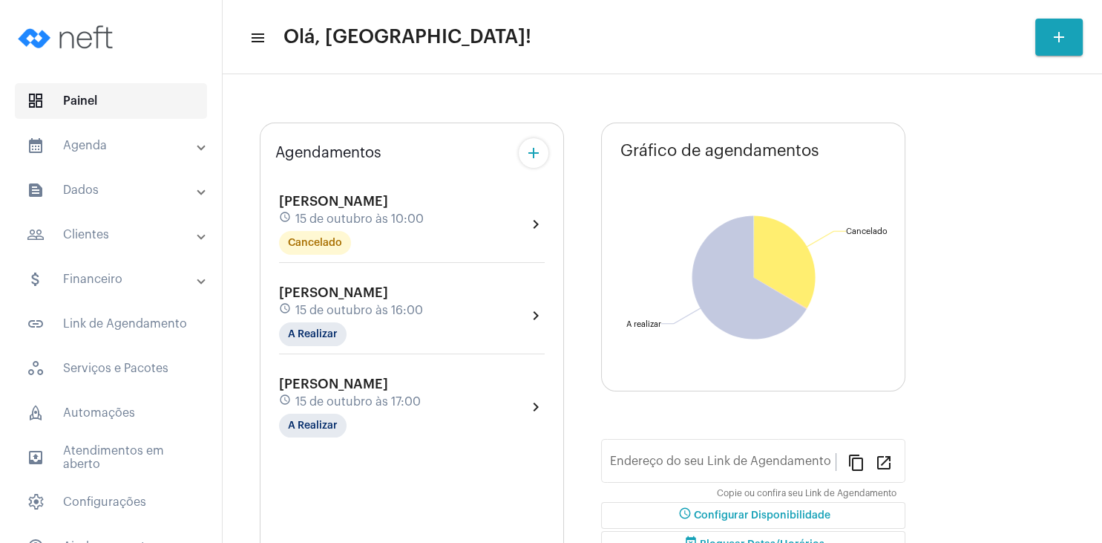
type input "[URL][DOMAIN_NAME][PERSON_NAME]"
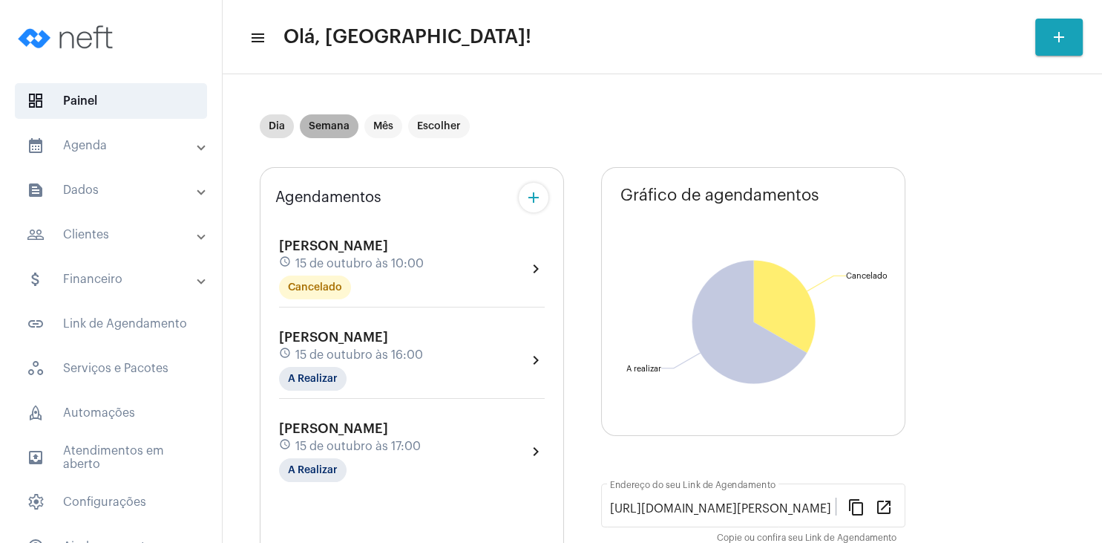
click at [330, 125] on mat-chip "Semana" at bounding box center [329, 126] width 59 height 24
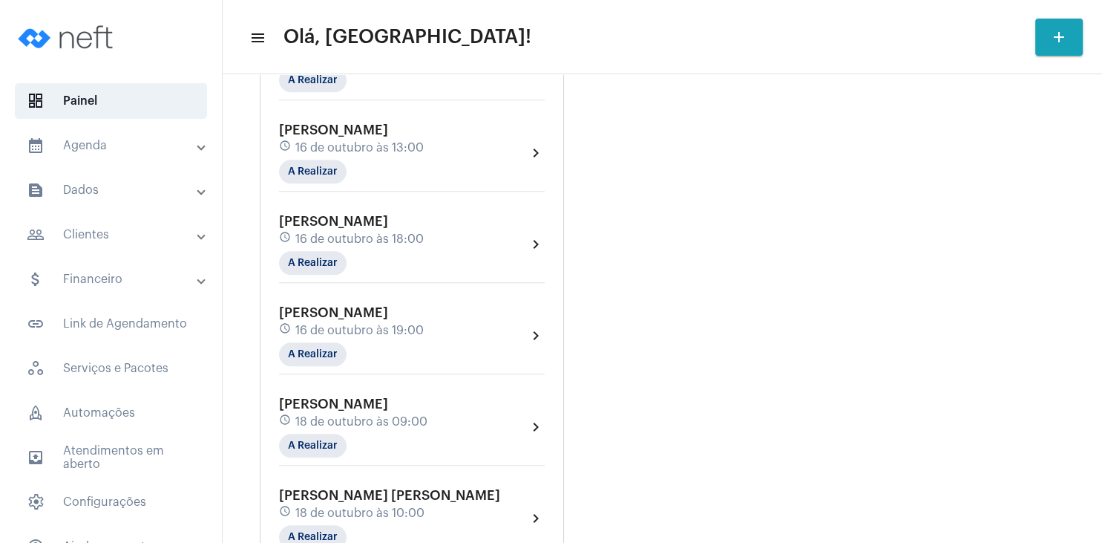
scroll to position [1282, 0]
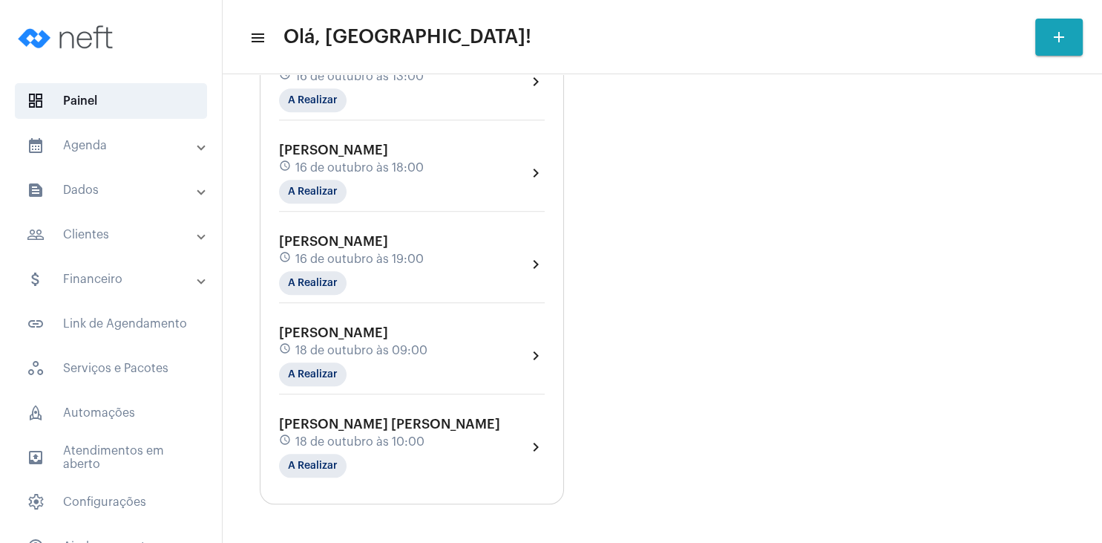
click at [108, 239] on mat-panel-title "people_outline Clientes" at bounding box center [112, 235] width 171 height 18
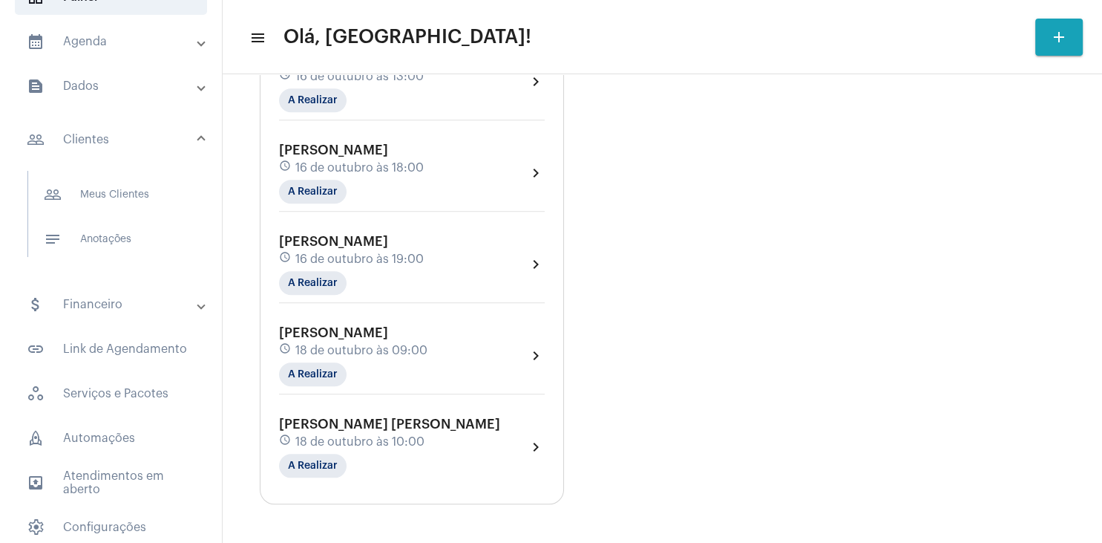
scroll to position [204, 0]
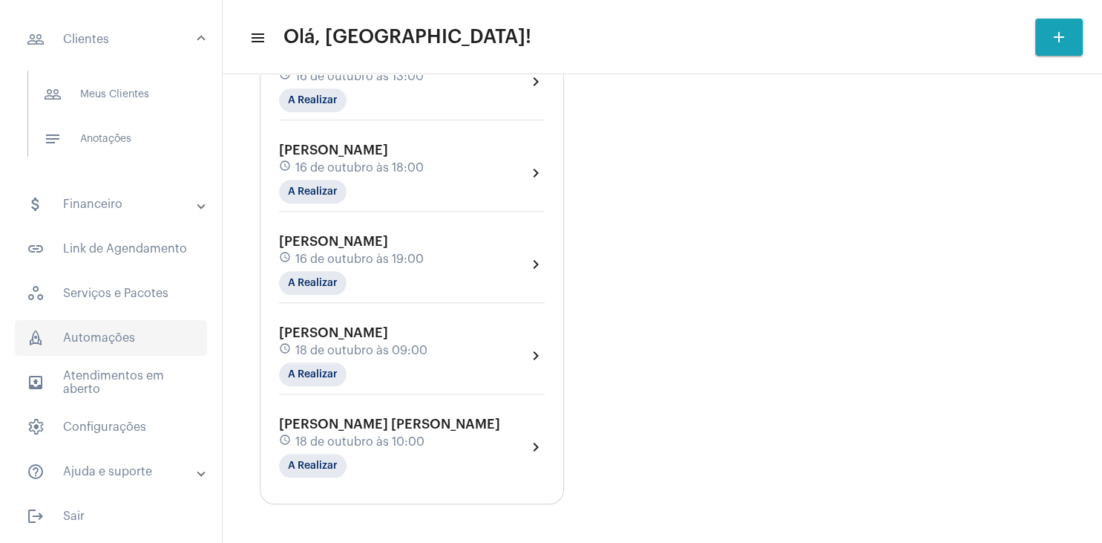
click at [107, 335] on span "rocket_outlined Automações" at bounding box center [111, 338] width 192 height 36
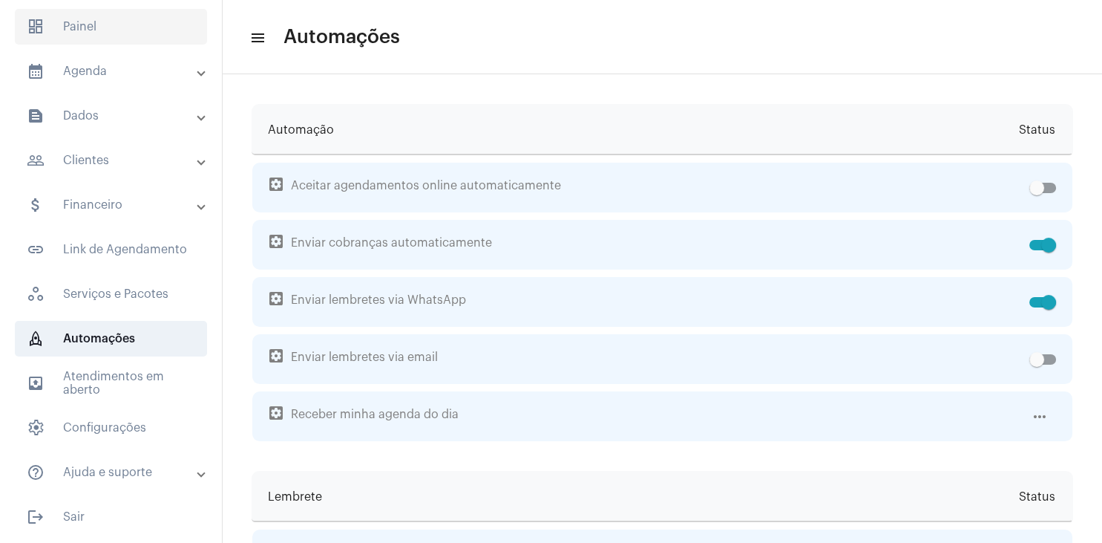
click at [81, 28] on span "dashboard Painel" at bounding box center [111, 27] width 192 height 36
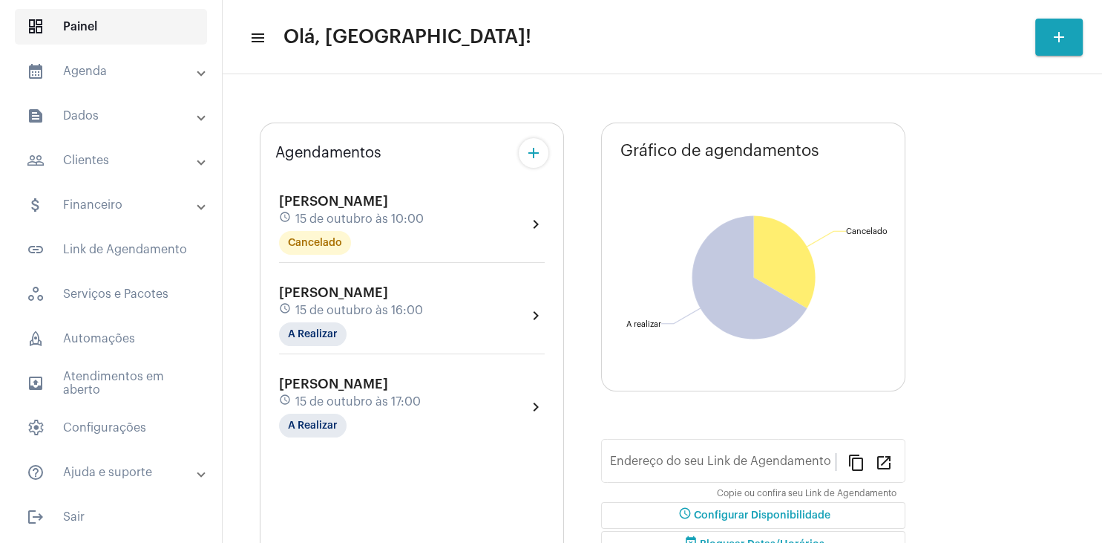
type input "[URL][DOMAIN_NAME][PERSON_NAME]"
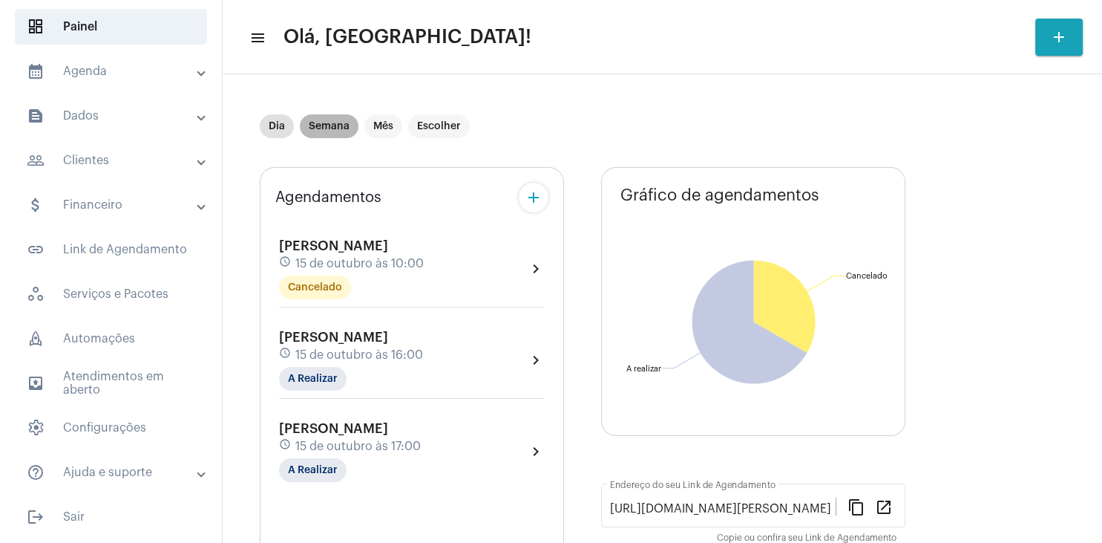
click at [344, 129] on mat-chip "Semana" at bounding box center [329, 126] width 59 height 24
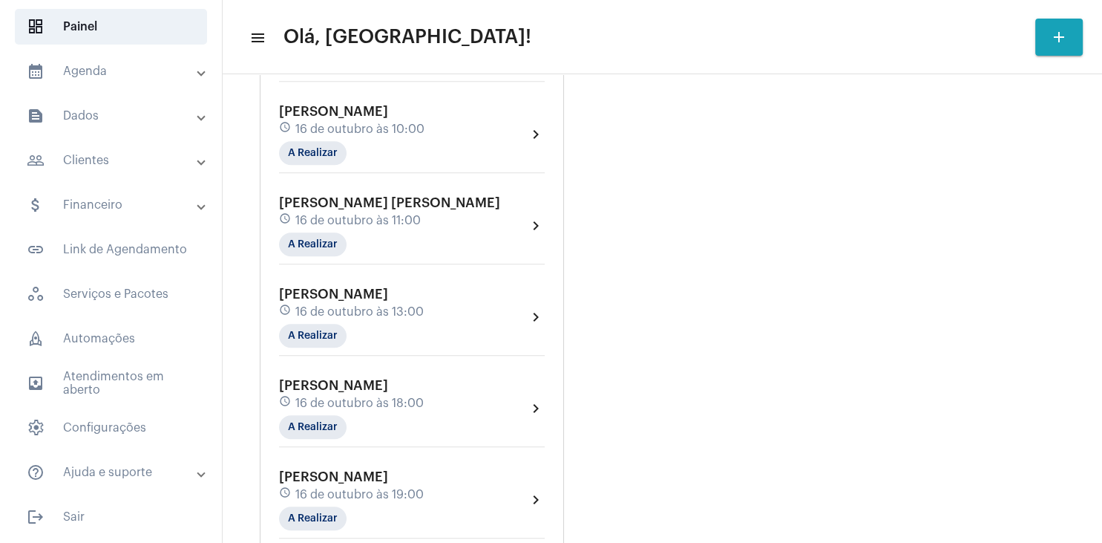
scroll to position [1069, 0]
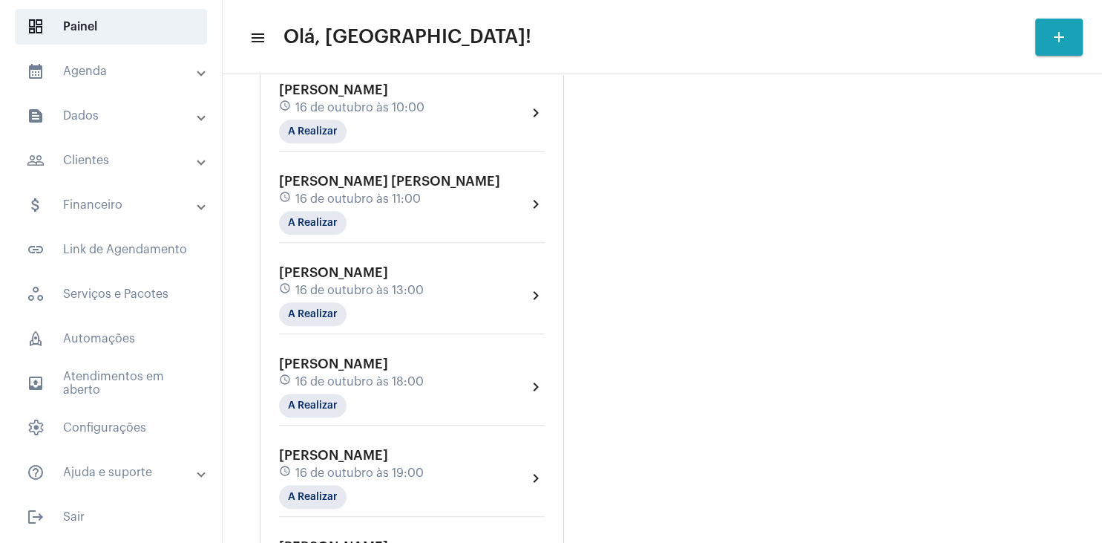
click at [105, 123] on mat-panel-title "text_snippet_outlined Dados" at bounding box center [112, 116] width 171 height 18
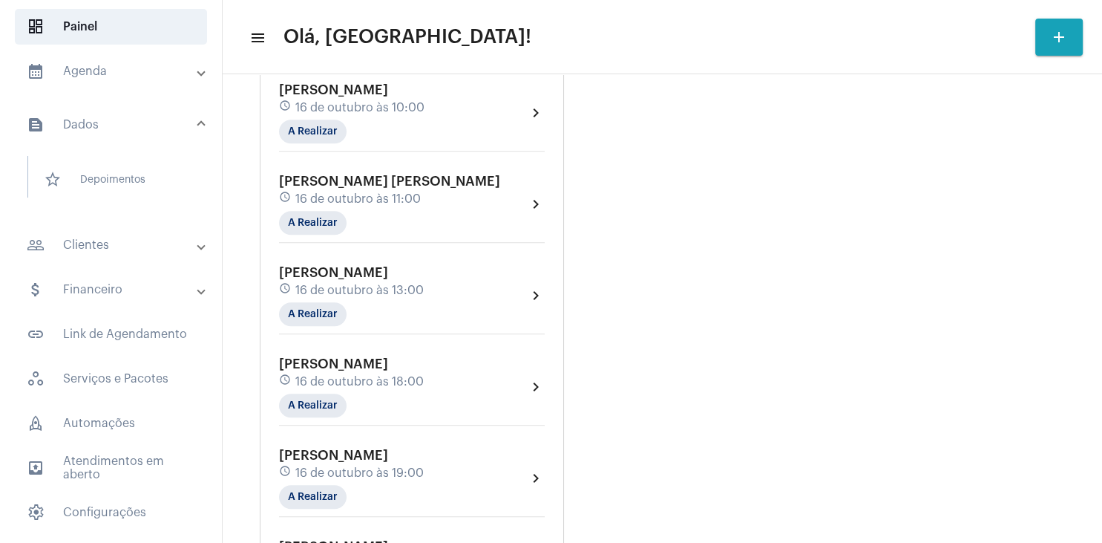
click at [94, 71] on mat-panel-title "calendar_month_outlined Agenda" at bounding box center [112, 71] width 171 height 18
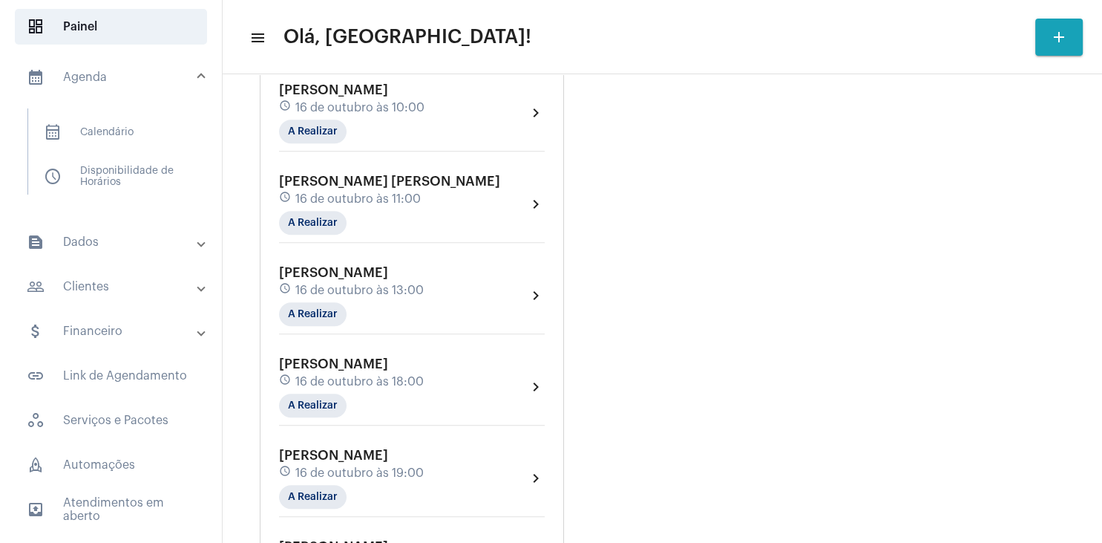
scroll to position [0, 0]
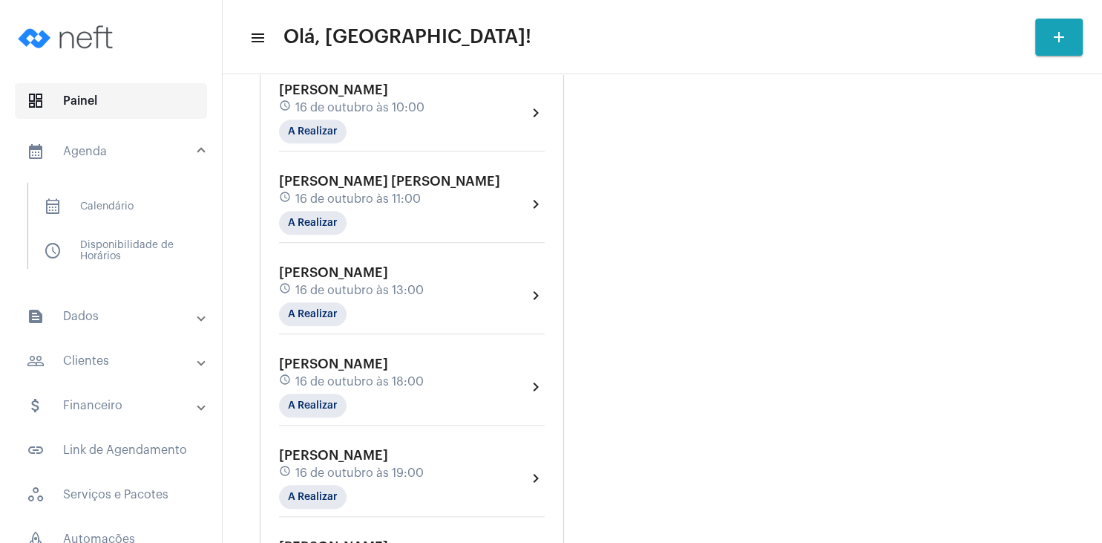
click at [93, 99] on span "dashboard Painel" at bounding box center [111, 101] width 192 height 36
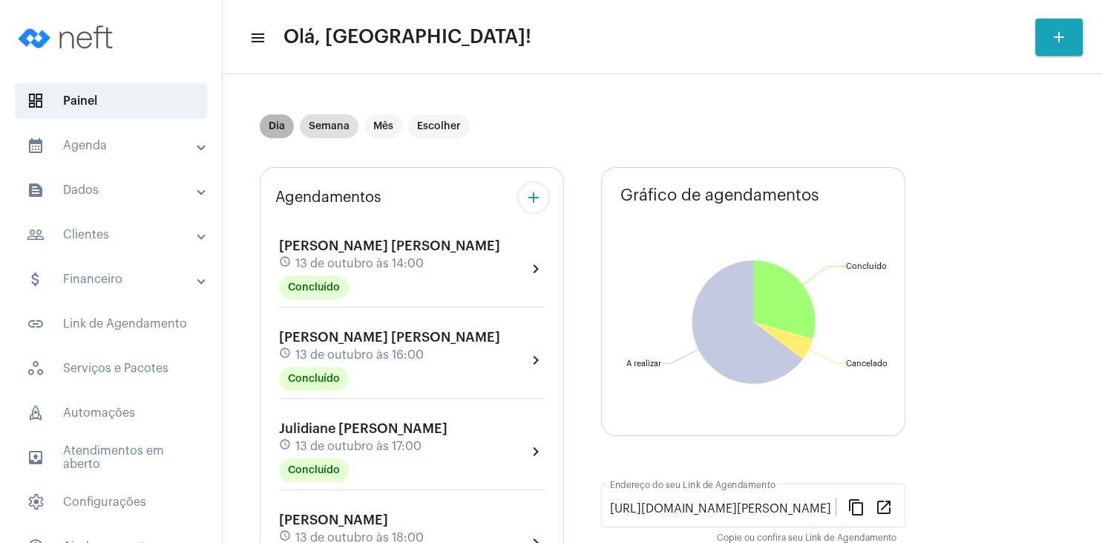
click at [278, 115] on mat-chip "Dia" at bounding box center [277, 126] width 34 height 24
